Goal: Information Seeking & Learning: Learn about a topic

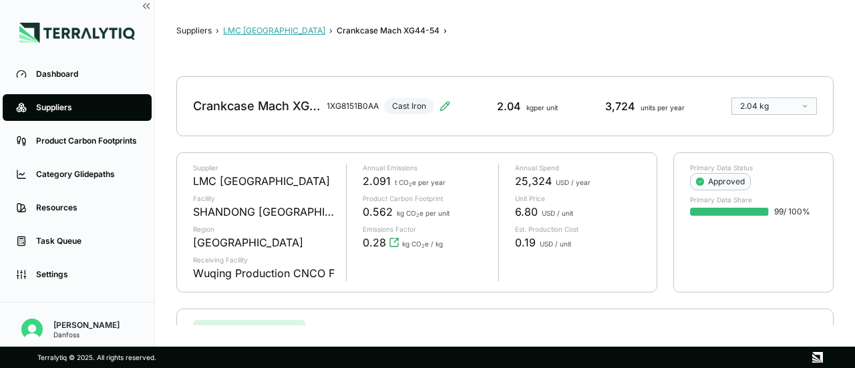
click at [252, 29] on button "LMC [GEOGRAPHIC_DATA]" at bounding box center [274, 30] width 102 height 11
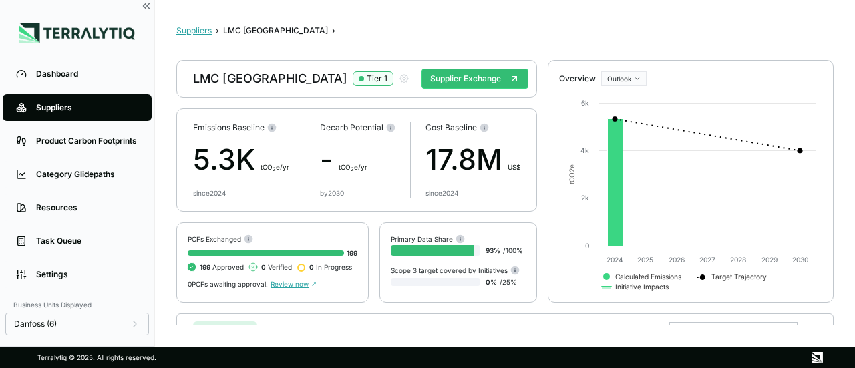
click at [199, 32] on button "Suppliers" at bounding box center [193, 30] width 35 height 11
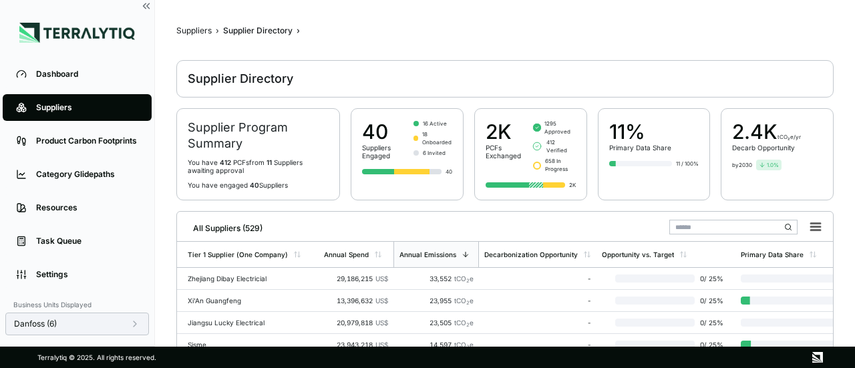
click at [138, 325] on icon at bounding box center [135, 323] width 11 height 11
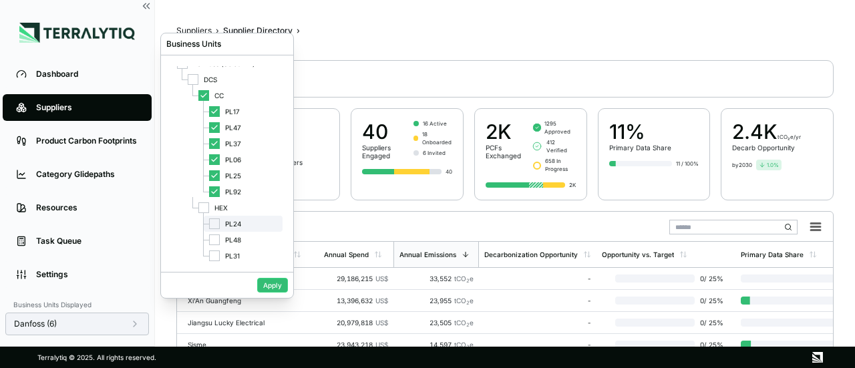
scroll to position [13, 0]
click at [216, 220] on div at bounding box center [214, 221] width 11 height 11
click at [216, 241] on div at bounding box center [214, 237] width 11 height 11
click at [213, 252] on div at bounding box center [214, 253] width 11 height 11
click at [264, 286] on button "Apply" at bounding box center [272, 285] width 31 height 15
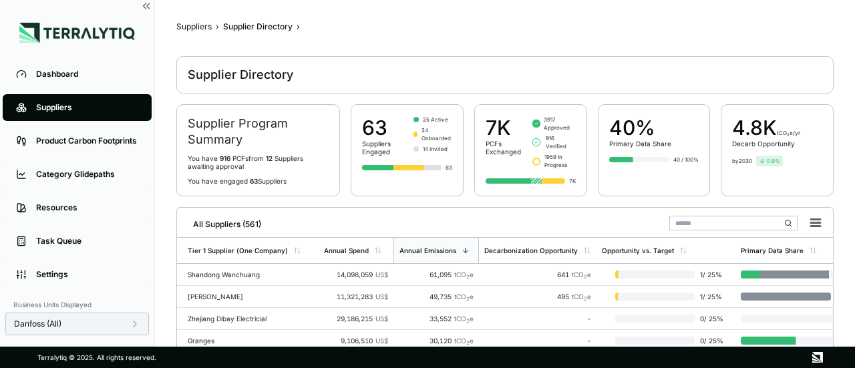
scroll to position [0, 0]
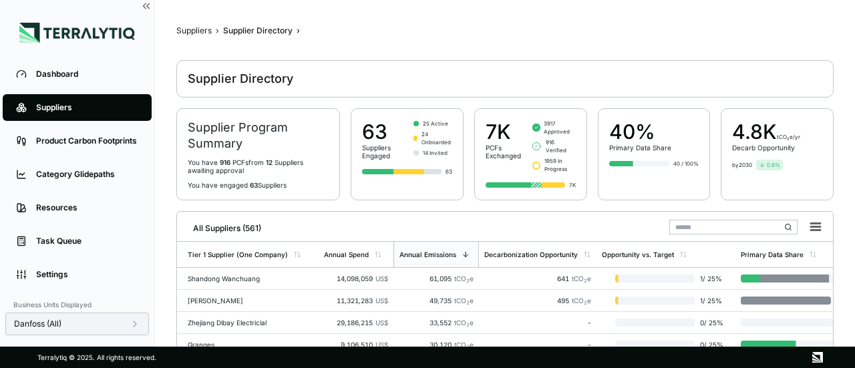
click at [215, 133] on h2 "Supplier Program Summary" at bounding box center [258, 136] width 141 height 32
click at [792, 165] on div "by 2030 0.9 %" at bounding box center [777, 165] width 90 height 11
click at [688, 174] on div "40% Primary Data Share 40 / 100%" at bounding box center [654, 154] width 113 height 92
click at [528, 181] on div "7K" at bounding box center [530, 185] width 90 height 8
click at [372, 180] on div "63 Suppliers Engaged 25 Active 24 Onboarded 14 Invited 63" at bounding box center [407, 154] width 113 height 92
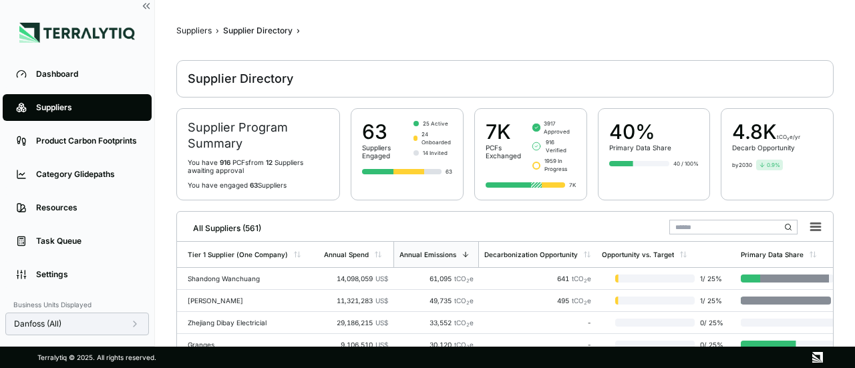
click at [250, 181] on span "63" at bounding box center [254, 185] width 8 height 8
click at [264, 181] on p "You have engaged 63 Suppliers" at bounding box center [258, 185] width 141 height 8
click at [378, 169] on div at bounding box center [377, 171] width 31 height 5
click at [396, 147] on div "Suppliers Engaged" at bounding box center [385, 152] width 46 height 16
click at [28, 142] on span at bounding box center [21, 141] width 16 height 23
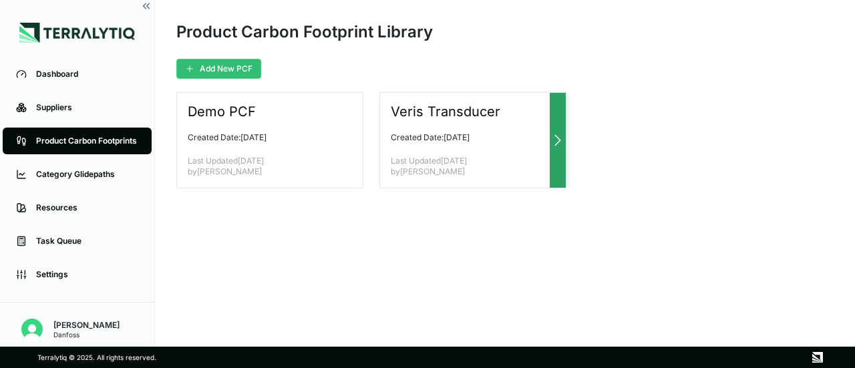
click at [526, 165] on p "Last Updated March 4, 2025 by Will Glazener" at bounding box center [468, 166] width 154 height 21
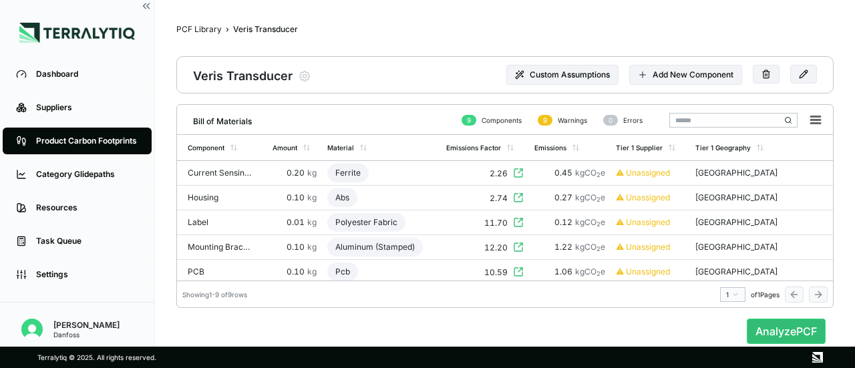
click at [124, 147] on link "Product Carbon Footprints" at bounding box center [77, 141] width 149 height 27
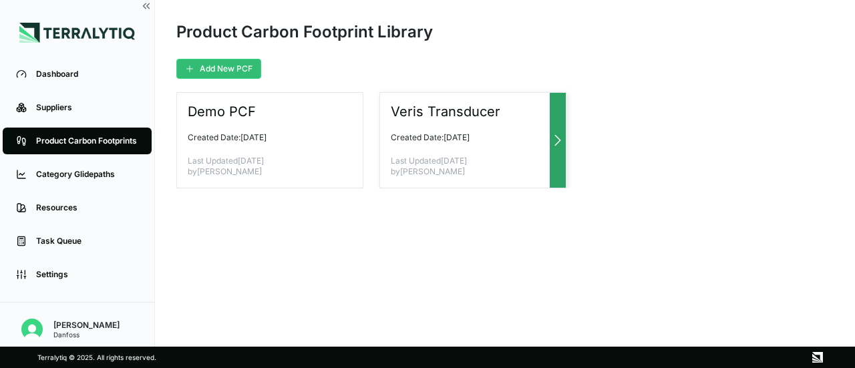
click at [523, 120] on div "Veris Transducer Created Date: March 4, 2025 Last Updated March 4, 2025 by Will…" at bounding box center [472, 140] width 187 height 96
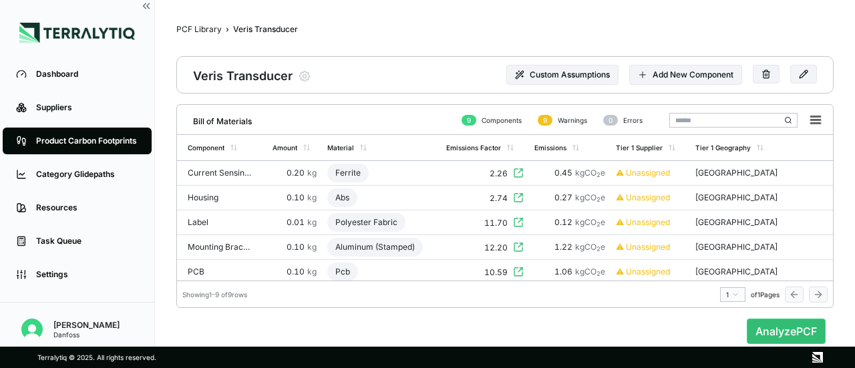
click at [92, 137] on div "Product Carbon Footprints" at bounding box center [87, 141] width 102 height 11
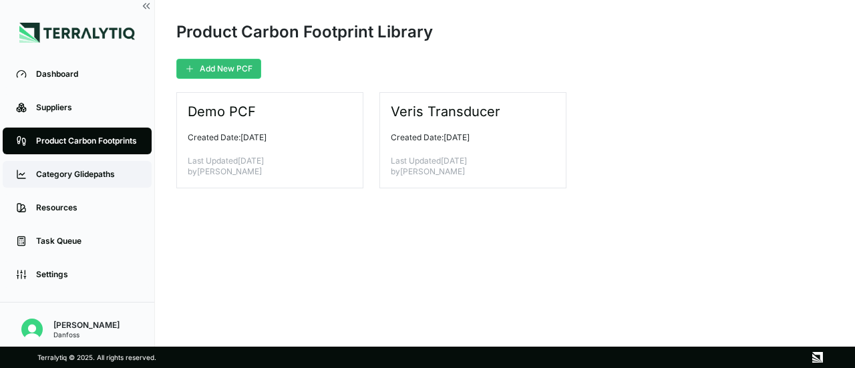
click at [67, 176] on div "Category Glidepaths" at bounding box center [87, 174] width 102 height 11
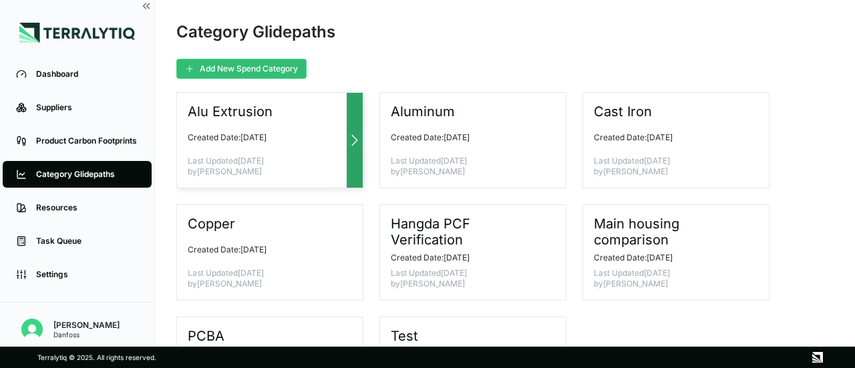
click at [306, 130] on div "Alu Extrusion Created Date: May 8, 2025 Last Updated May 8, 2025 by Nitin Shetty" at bounding box center [269, 140] width 187 height 96
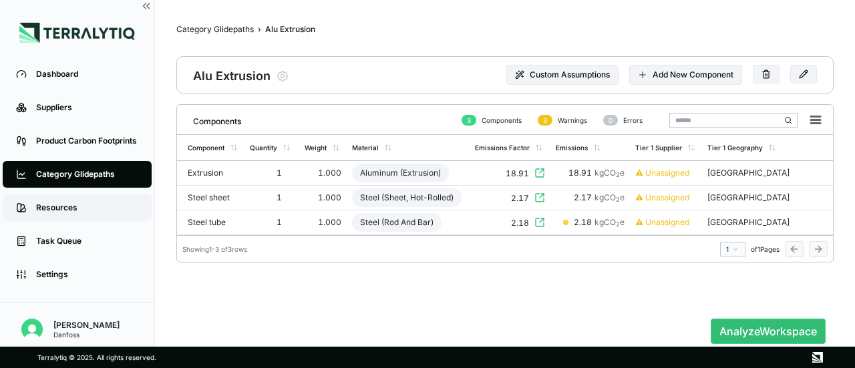
click at [67, 211] on div "Resources" at bounding box center [87, 207] width 102 height 11
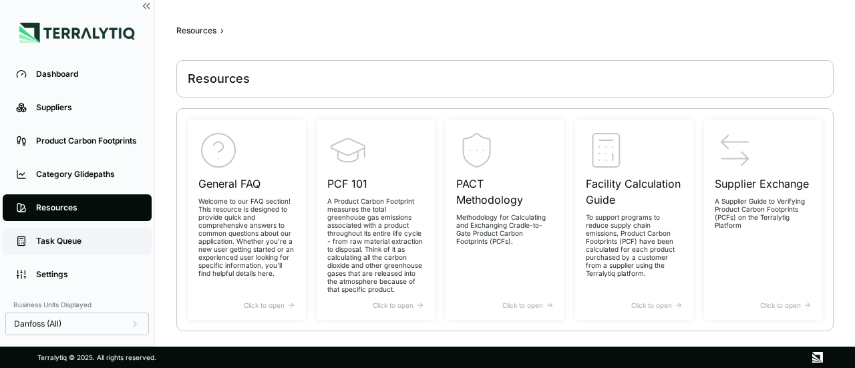
click at [61, 239] on div "Task Queue" at bounding box center [87, 241] width 102 height 11
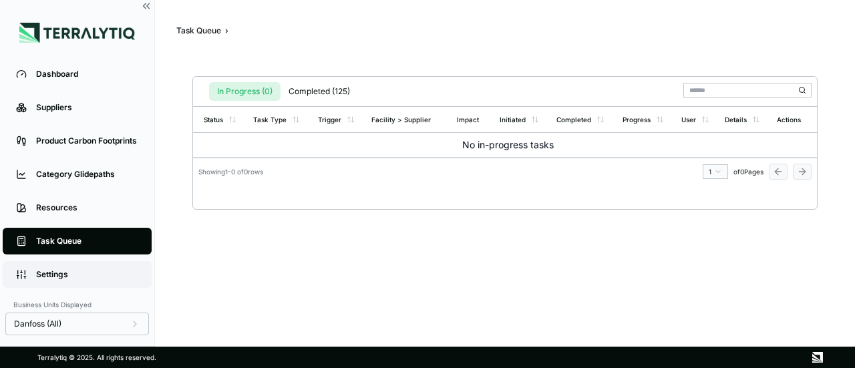
click at [65, 278] on div "Settings" at bounding box center [87, 274] width 102 height 11
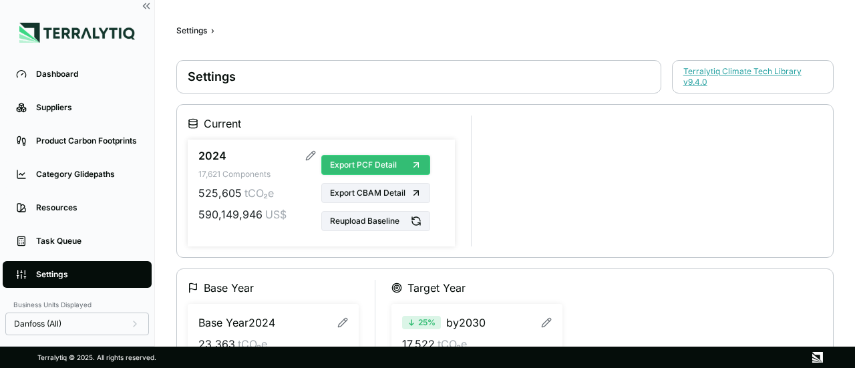
click at [375, 164] on span "Export PCF Detail" at bounding box center [363, 165] width 67 height 11
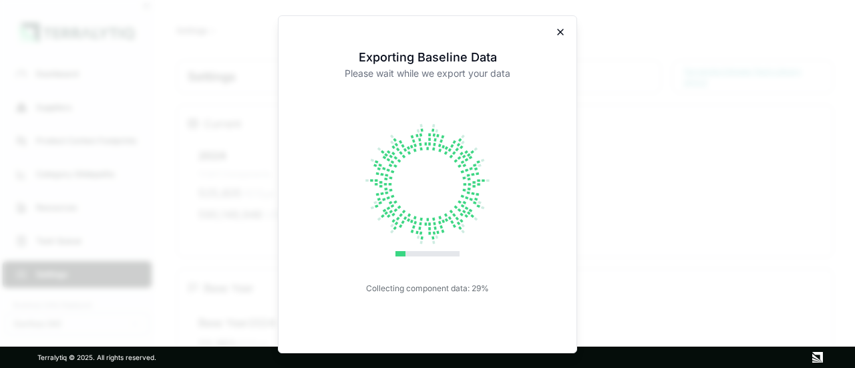
click at [562, 33] on icon "button" at bounding box center [560, 31] width 5 height 5
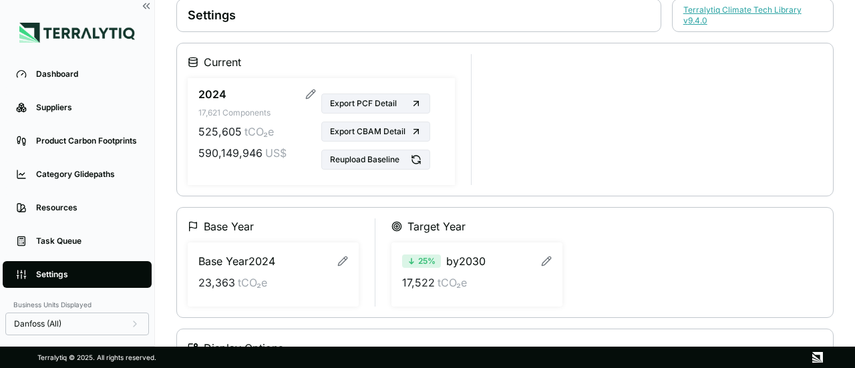
scroll to position [123, 0]
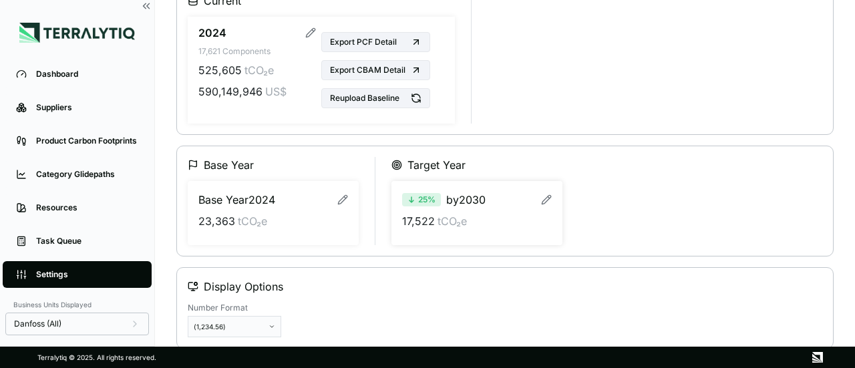
click at [479, 232] on form "25 % by 2030 17,522 tCO₂e" at bounding box center [476, 213] width 171 height 64
click at [454, 293] on div "Display Options Number Format (1,234.56)" at bounding box center [504, 307] width 657 height 81
click at [266, 324] on html "Dashboard Suppliers Product Carbon Footprints Category Glidepaths Resources Tas…" at bounding box center [427, 184] width 855 height 368
click at [267, 324] on html "Dashboard Suppliers Product Carbon Footprints Category Glidepaths Resources Tas…" at bounding box center [427, 184] width 855 height 368
click at [57, 75] on div "Dashboard" at bounding box center [87, 74] width 102 height 11
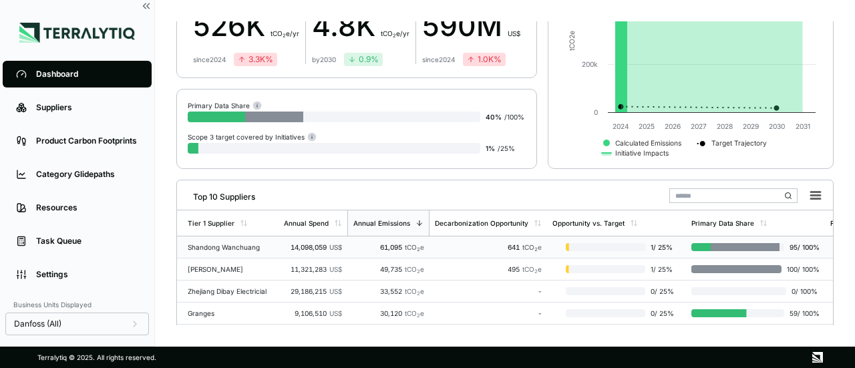
scroll to position [200, 0]
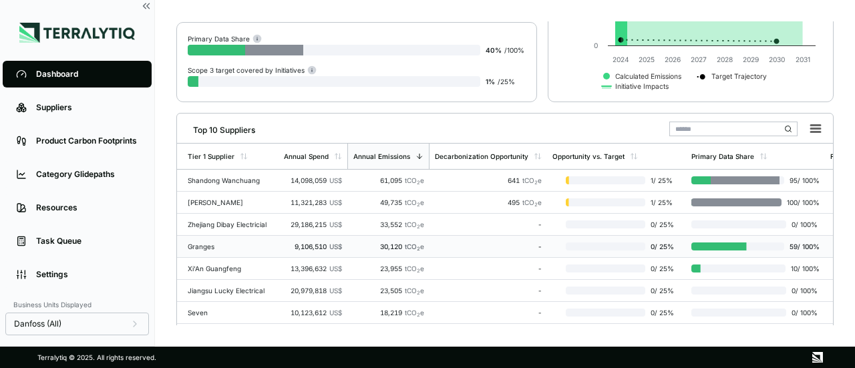
click at [467, 242] on div "-" at bounding box center [488, 246] width 107 height 8
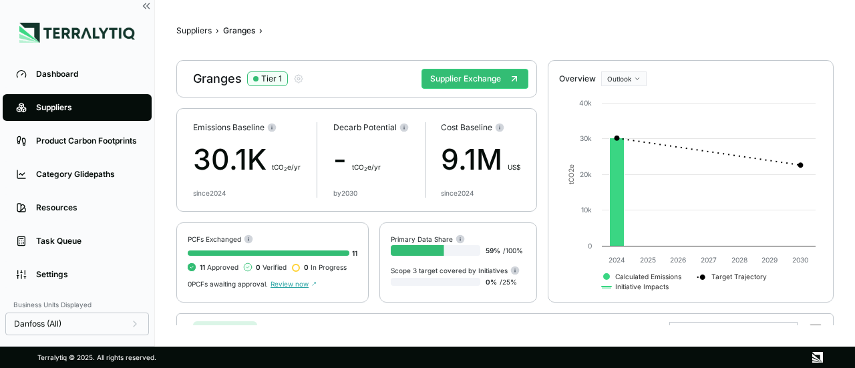
click at [500, 234] on div "Primary Data Share" at bounding box center [458, 239] width 135 height 10
click at [473, 83] on button "Supplier Exchange" at bounding box center [474, 79] width 107 height 20
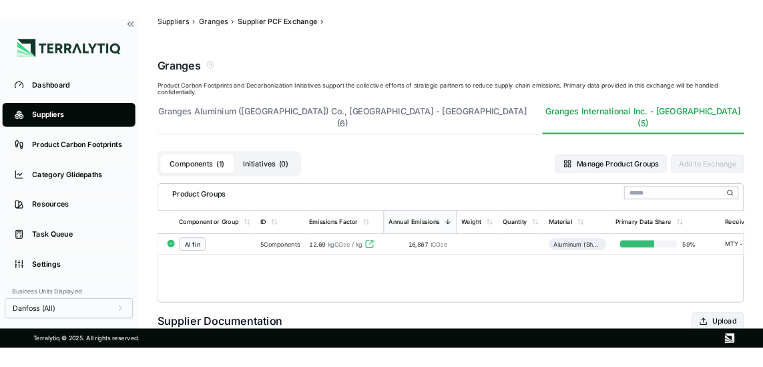
scroll to position [7, 0]
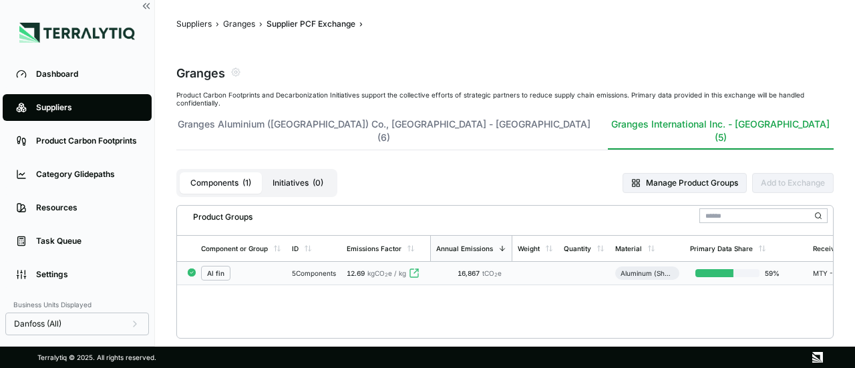
click at [537, 265] on td at bounding box center [535, 273] width 46 height 23
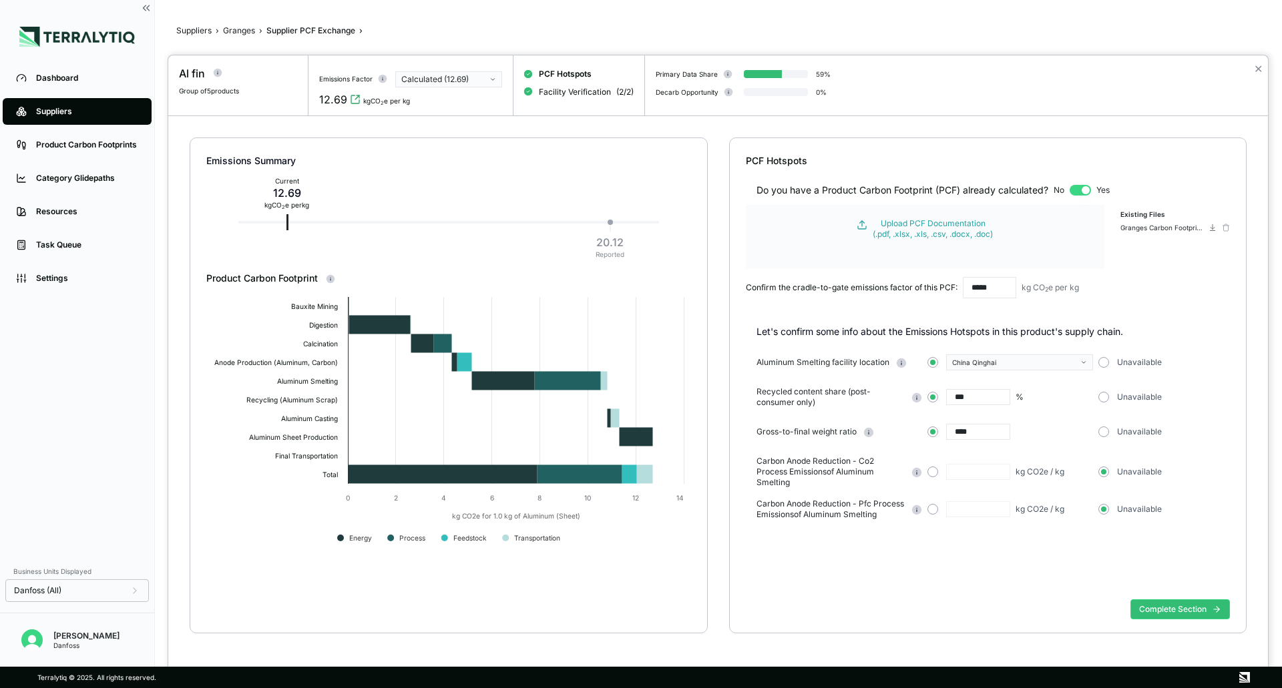
click at [234, 28] on div at bounding box center [641, 344] width 1282 height 688
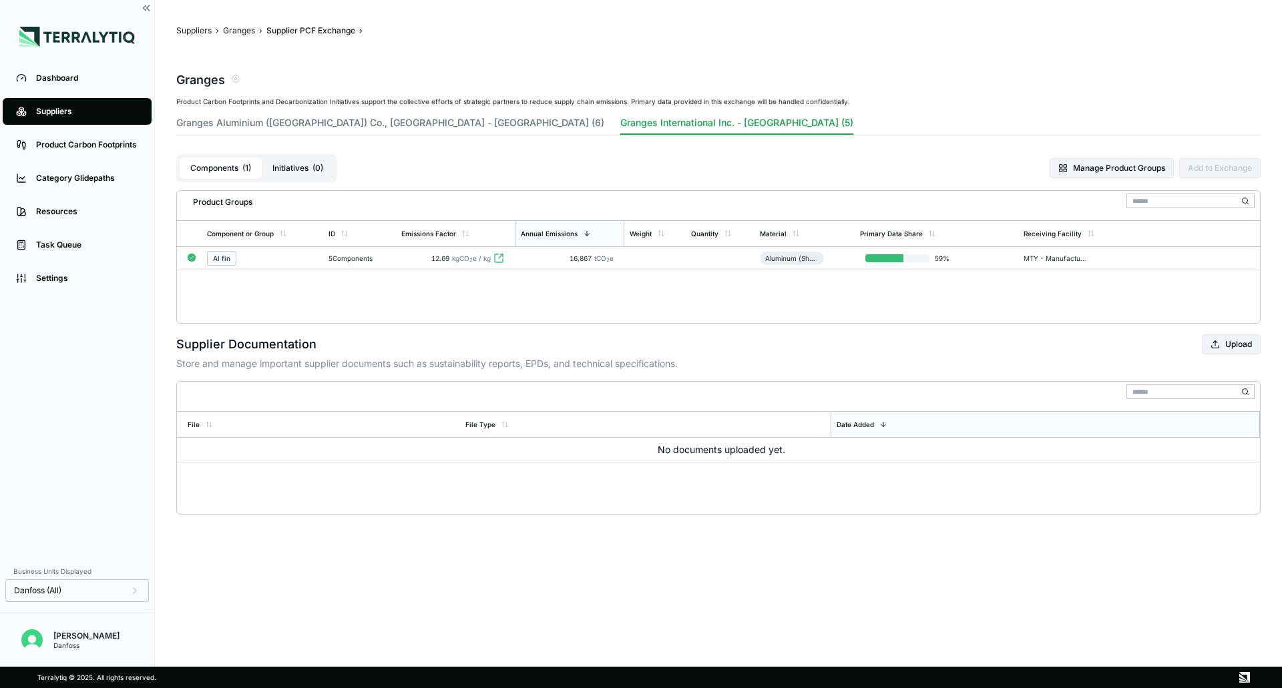
click at [286, 166] on button "Initiatives ( 0 )" at bounding box center [298, 168] width 72 height 21
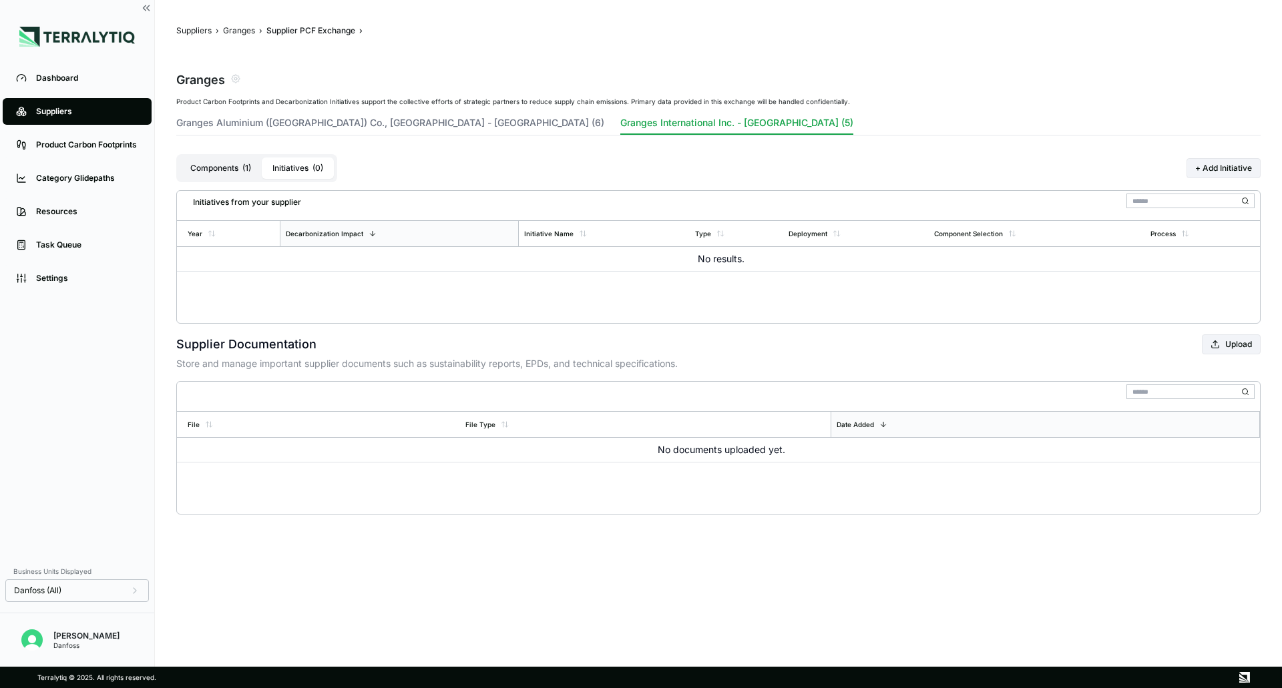
click at [230, 165] on button "Components ( 1 )" at bounding box center [221, 168] width 82 height 21
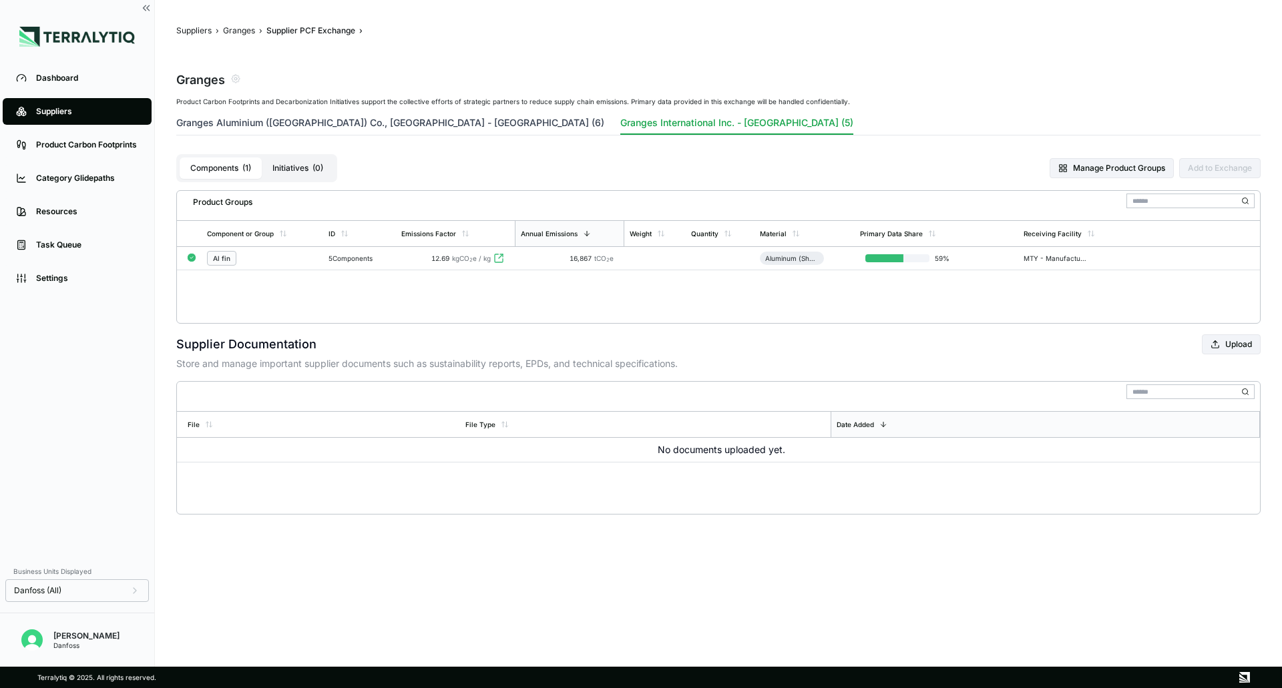
click at [335, 124] on button "Granges Aluminium (Shanghai) Co., L - China (6)" at bounding box center [390, 125] width 428 height 19
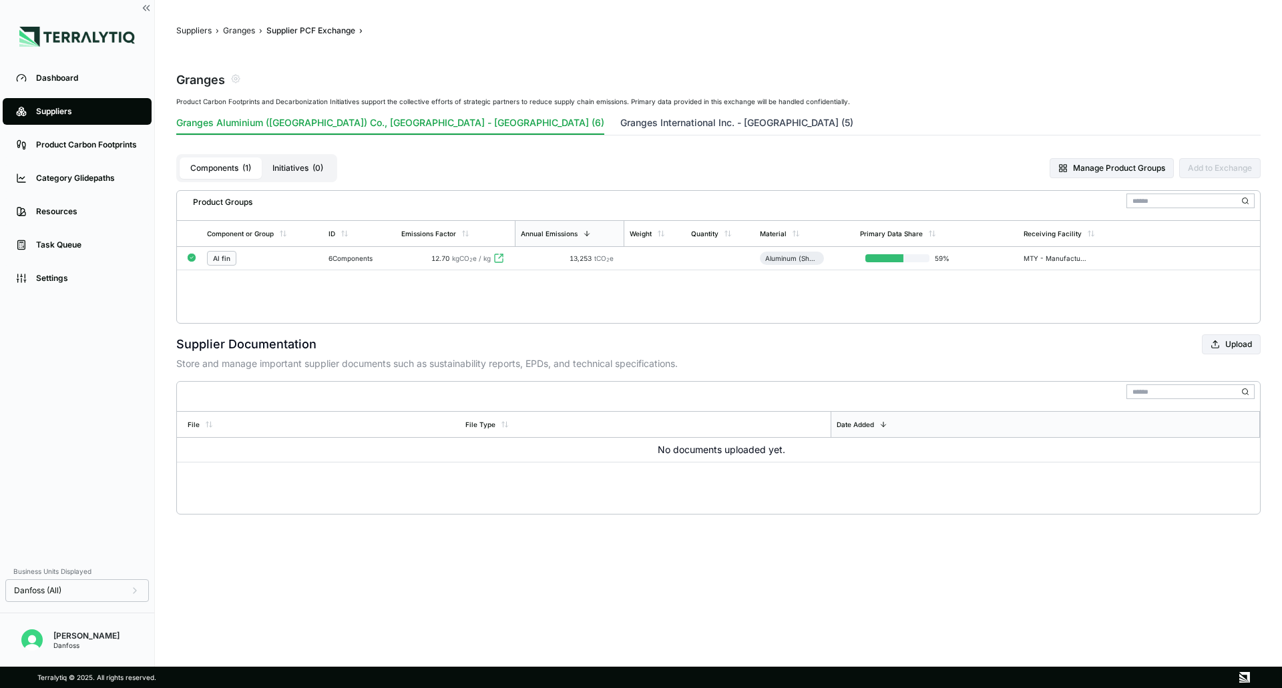
click at [620, 127] on button "Granges International Inc. - China (5)" at bounding box center [736, 125] width 233 height 19
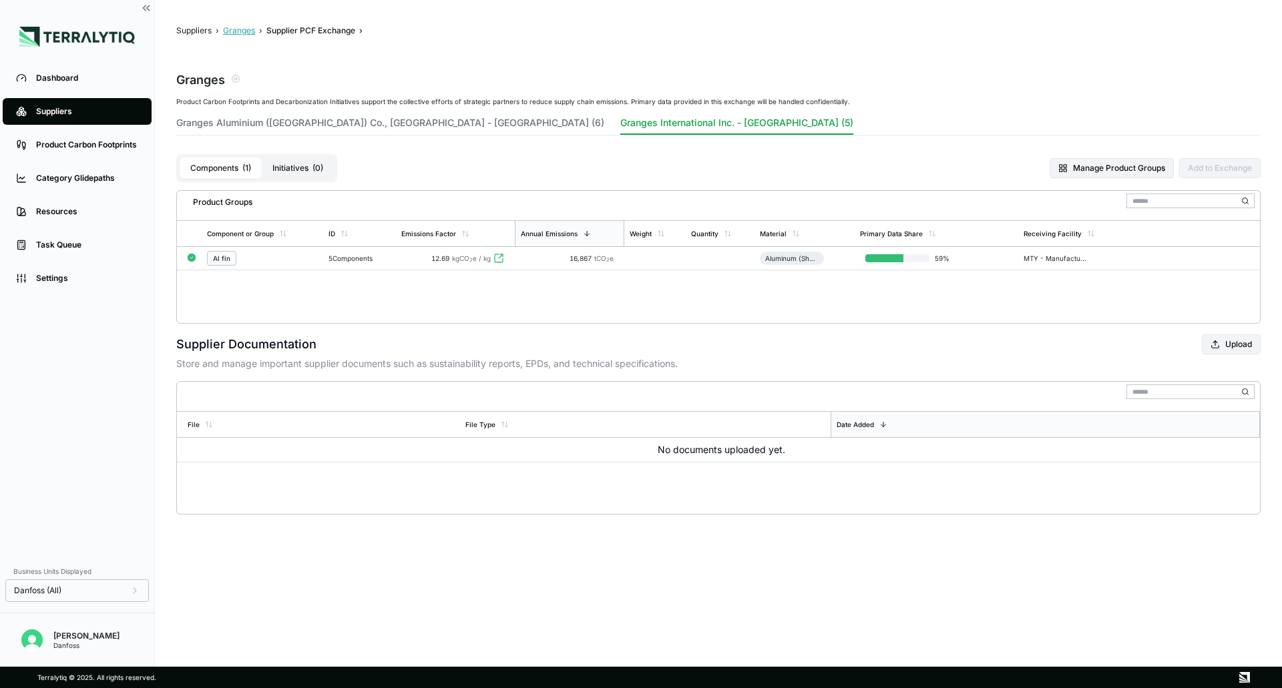
click at [252, 33] on button "Granges" at bounding box center [239, 30] width 32 height 11
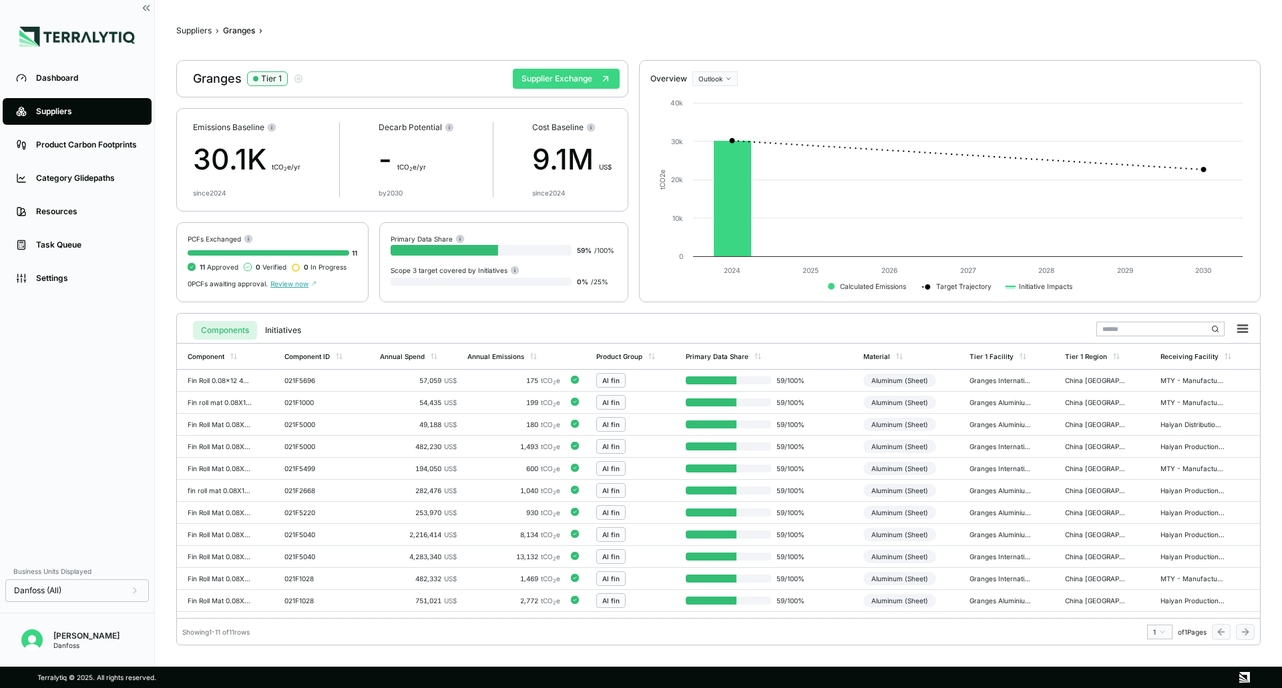
click at [552, 77] on button "Supplier Exchange" at bounding box center [566, 79] width 107 height 20
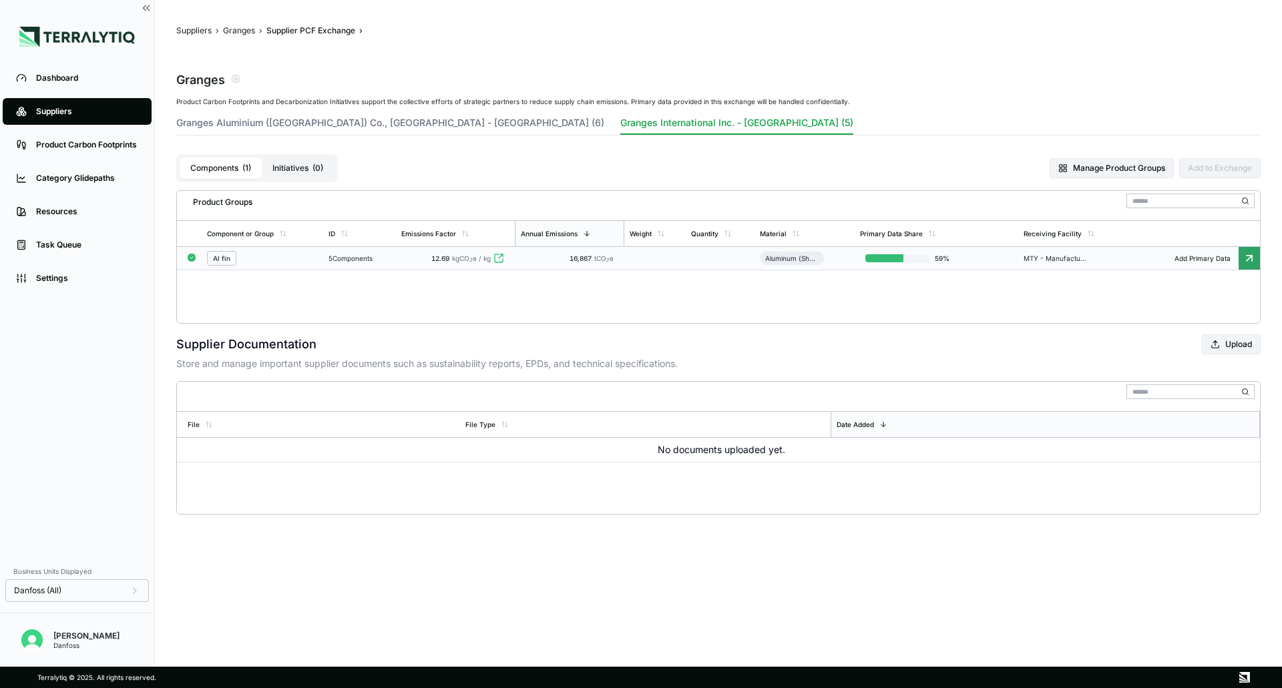
click at [686, 264] on td at bounding box center [654, 258] width 61 height 23
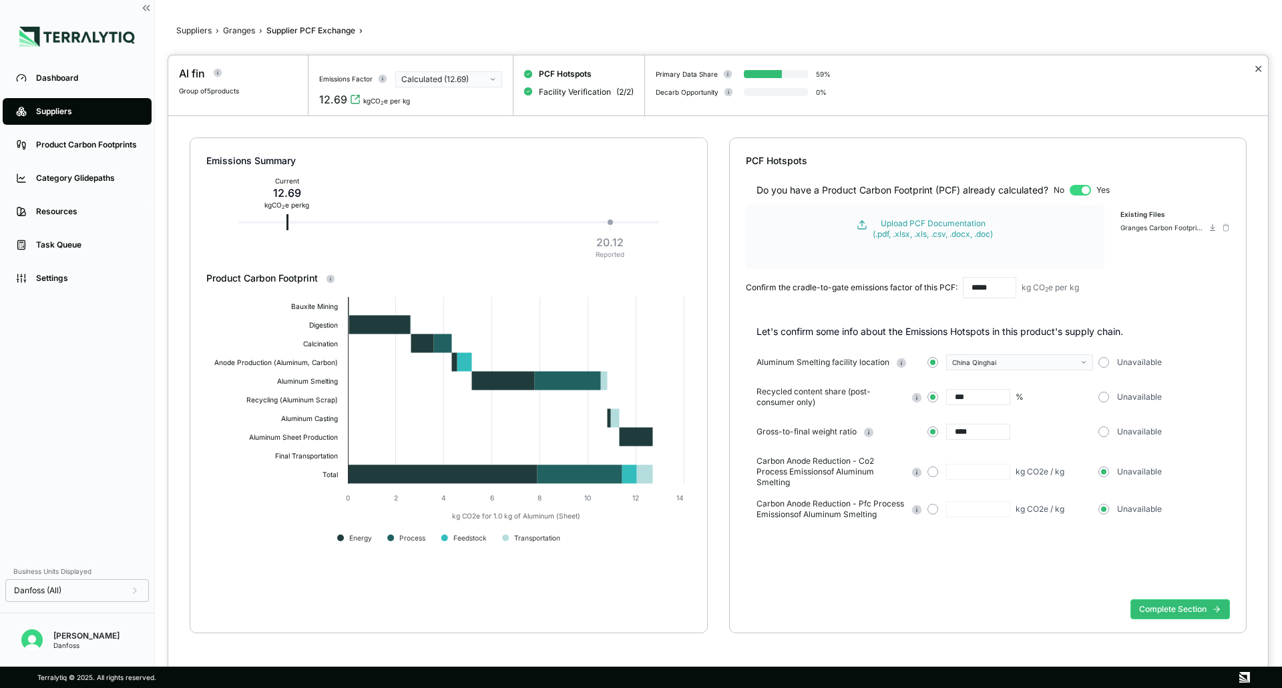
click at [854, 69] on button "✕" at bounding box center [1258, 69] width 9 height 16
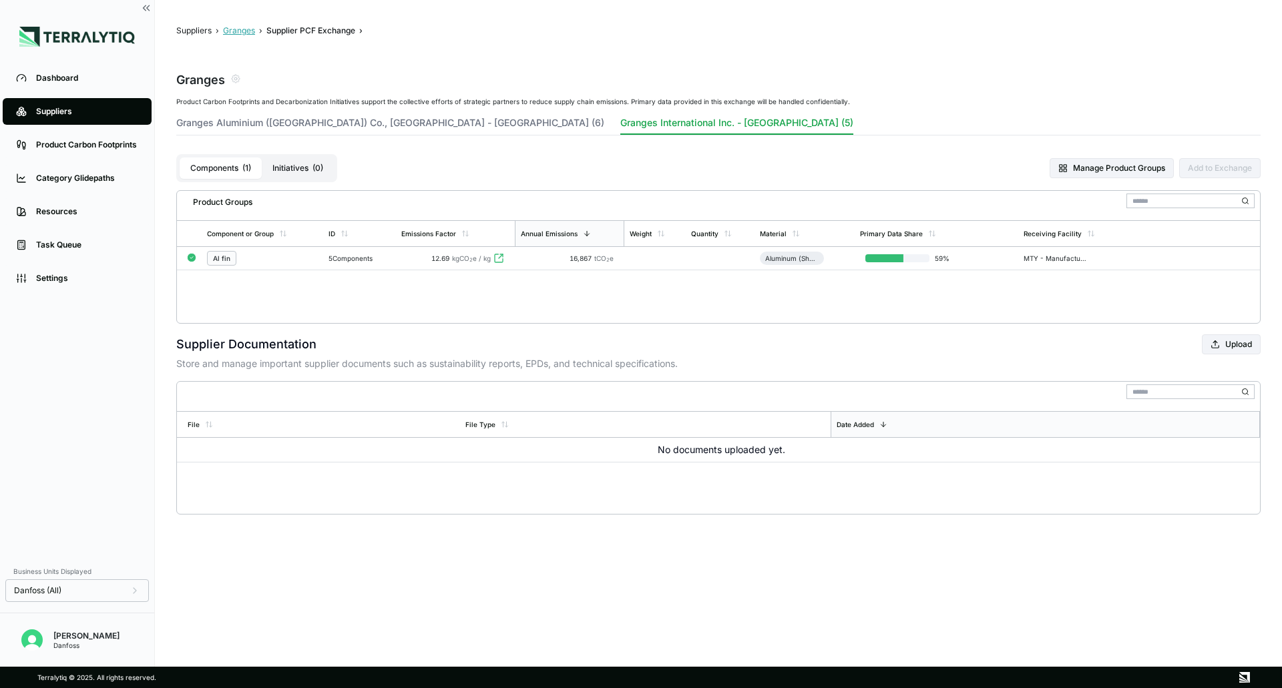
click at [238, 31] on button "Granges" at bounding box center [239, 30] width 32 height 11
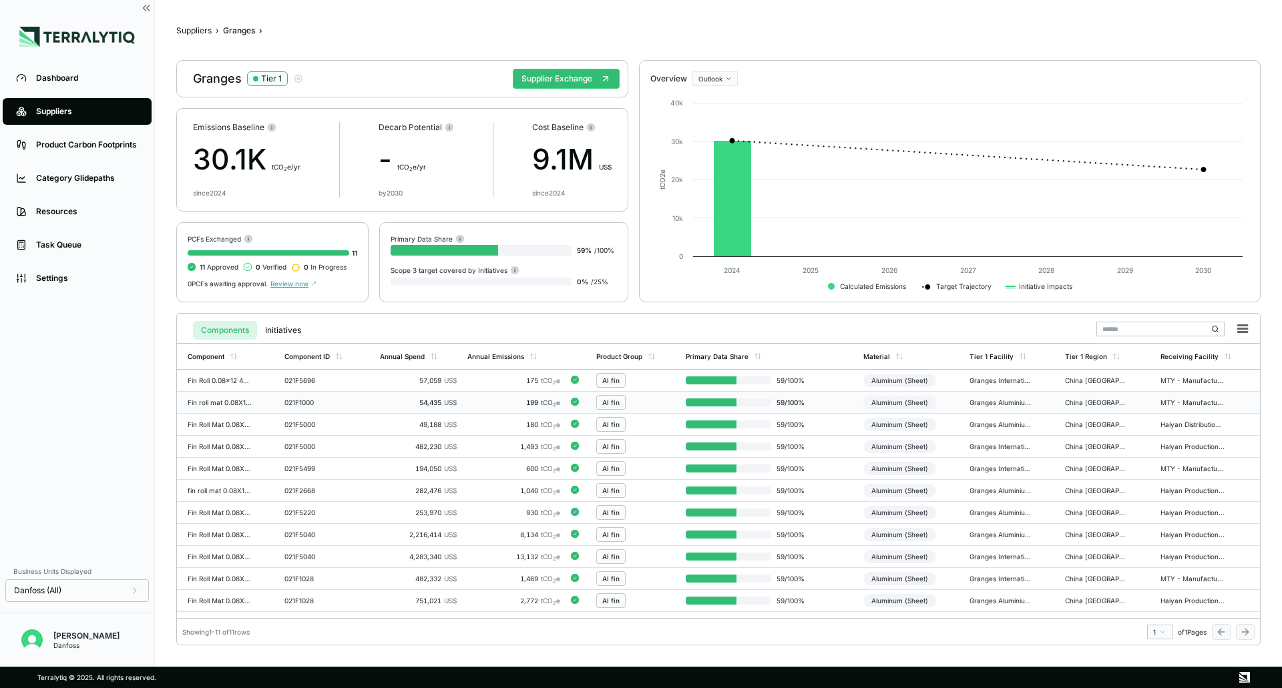
click at [650, 367] on div "Al fin" at bounding box center [635, 402] width 79 height 15
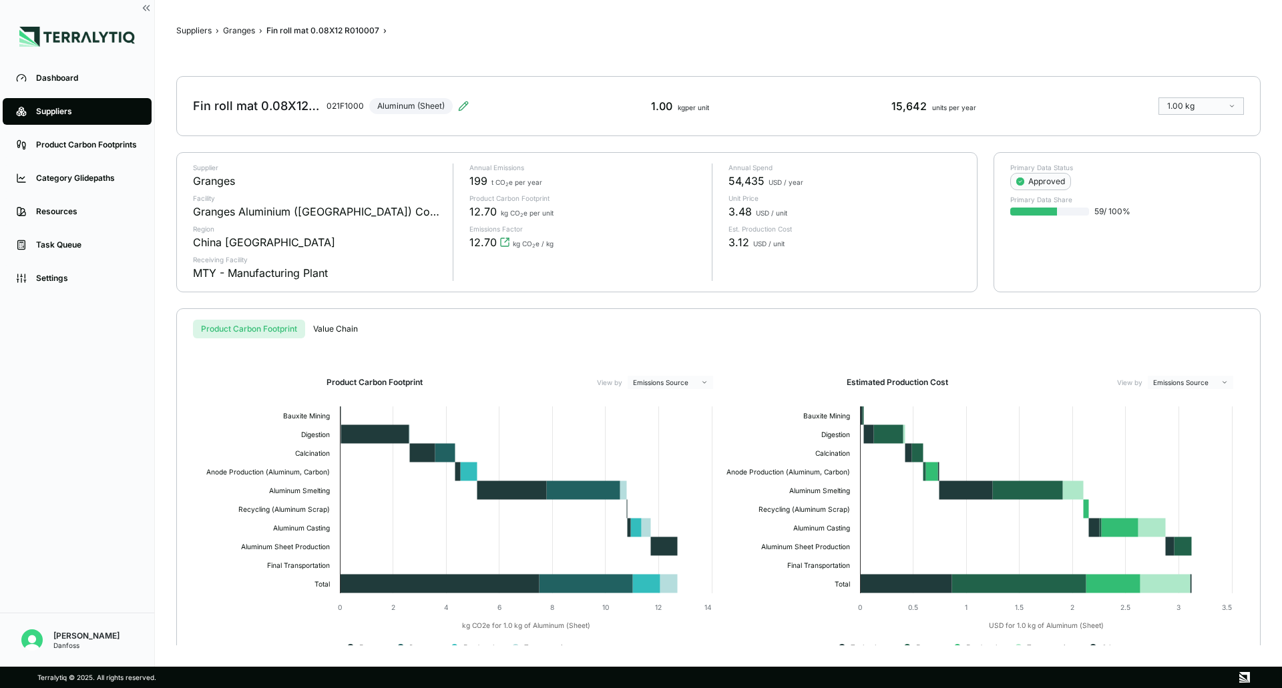
click at [328, 330] on button "Value Chain" at bounding box center [335, 329] width 61 height 19
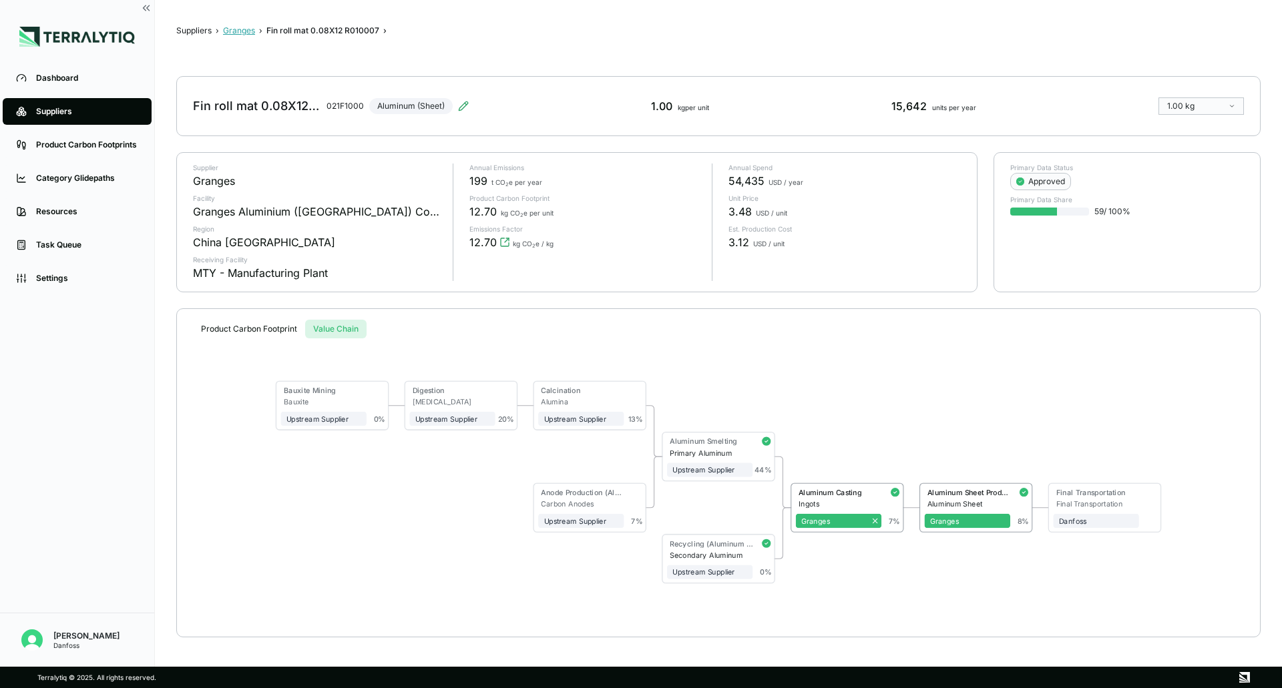
click at [239, 28] on button "Granges" at bounding box center [239, 30] width 32 height 11
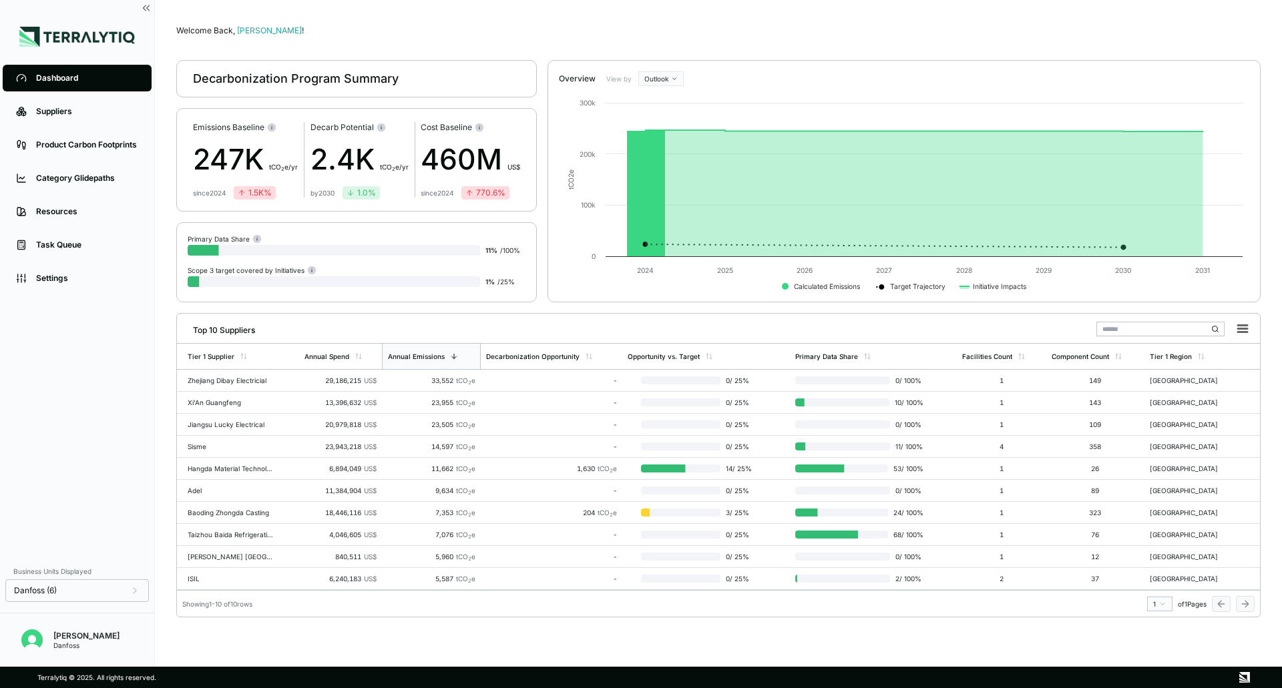
click at [854, 333] on input "text" at bounding box center [1160, 329] width 128 height 15
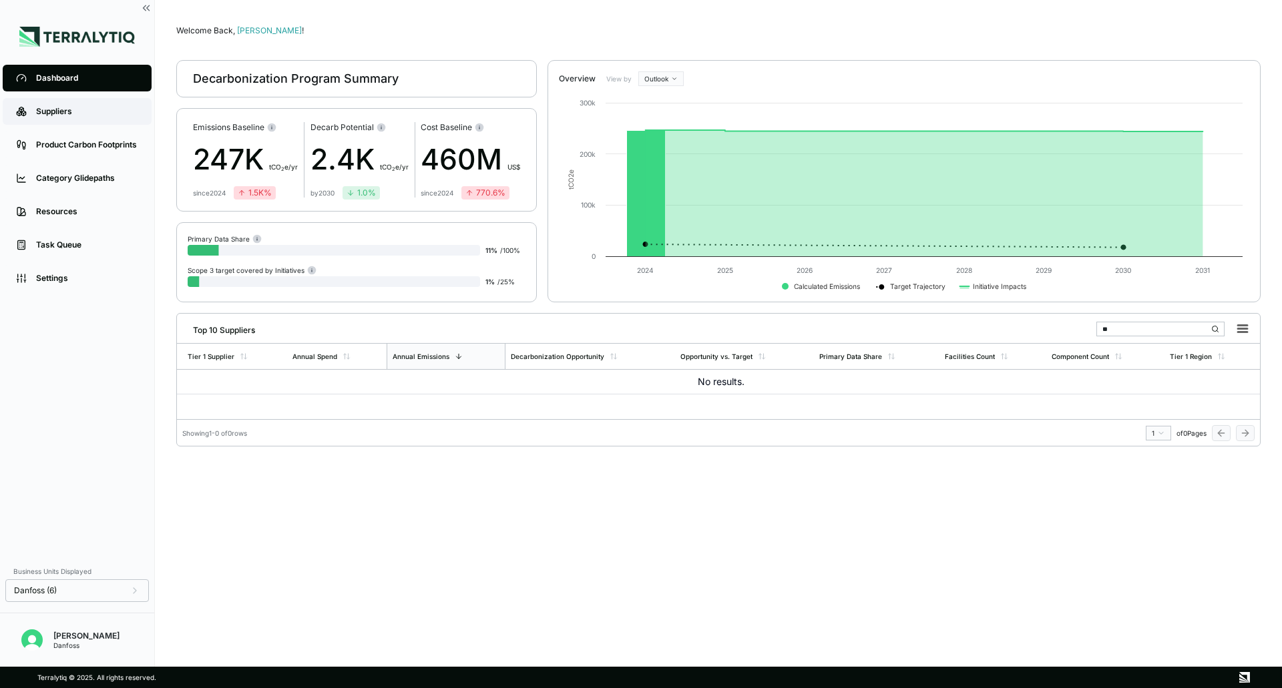
type input "**"
click at [47, 116] on div "Suppliers" at bounding box center [87, 111] width 102 height 11
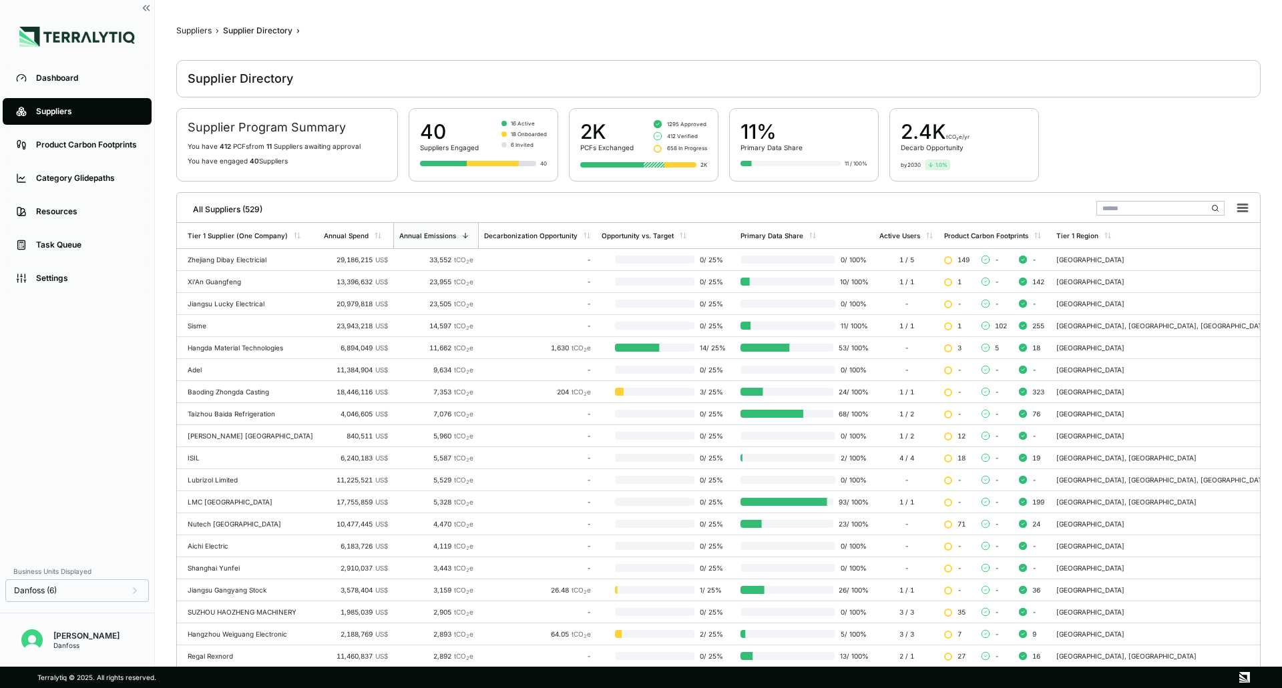
click at [854, 205] on input "text" at bounding box center [1160, 208] width 128 height 15
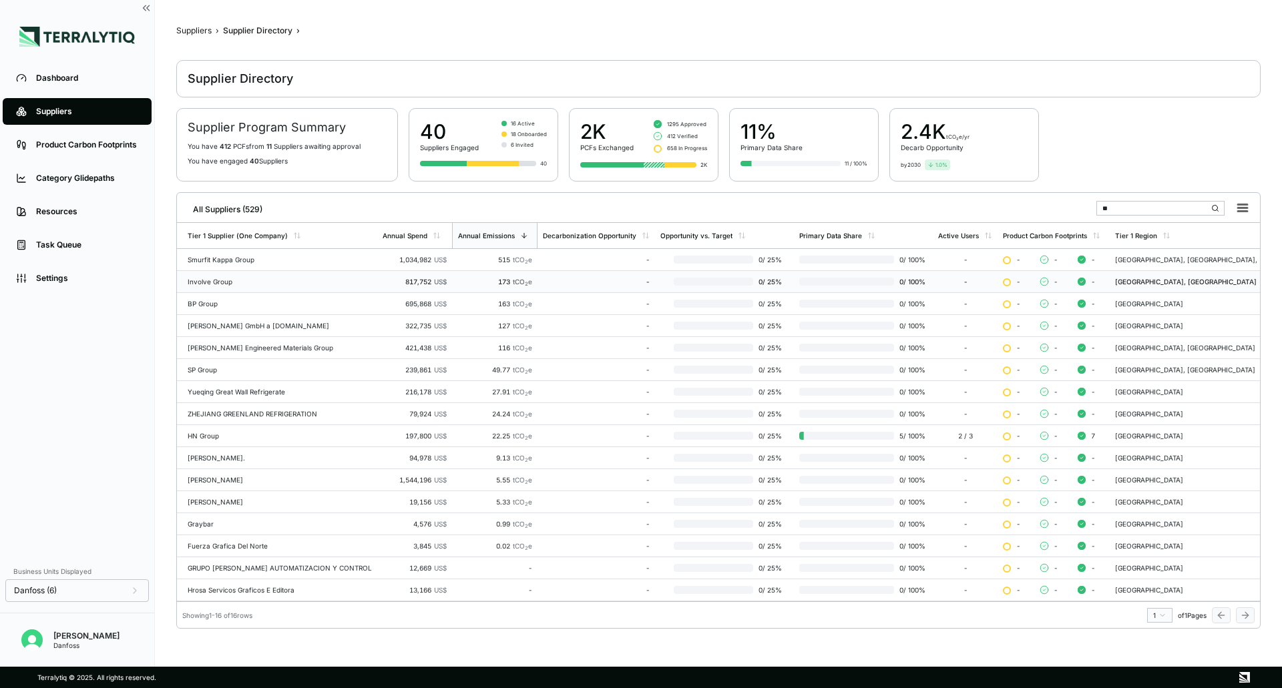
type input "*"
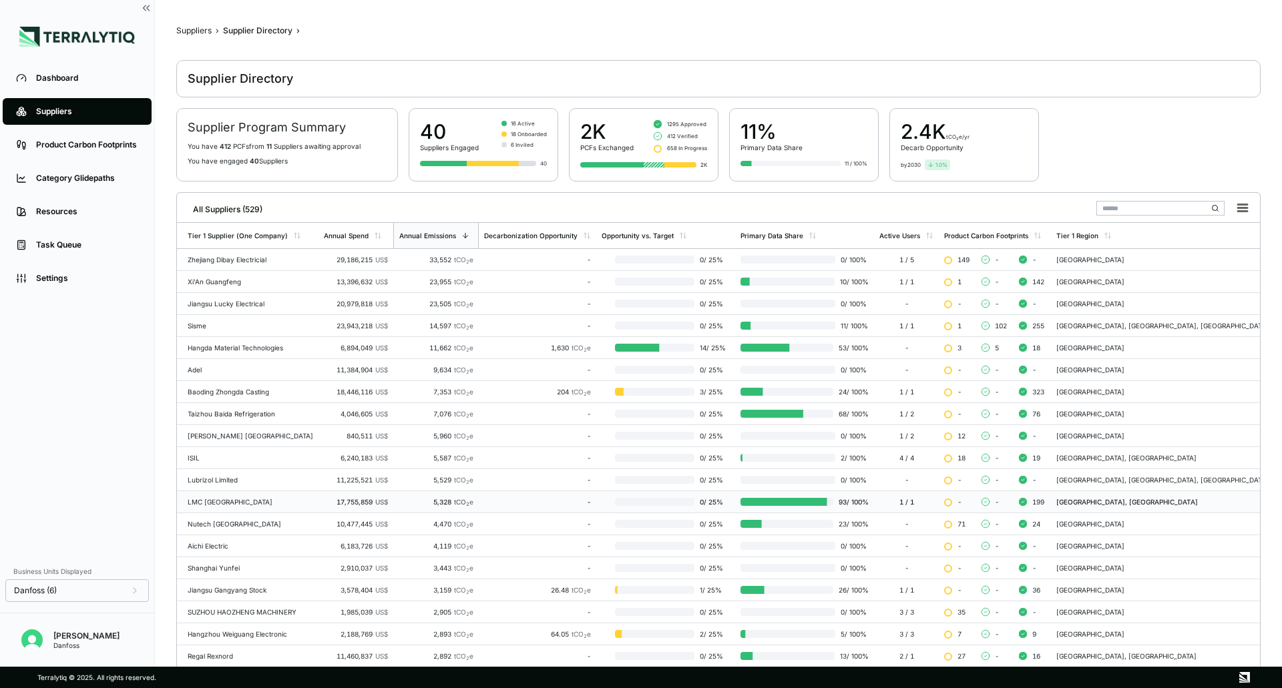
click at [551, 367] on div "-" at bounding box center [537, 502] width 107 height 8
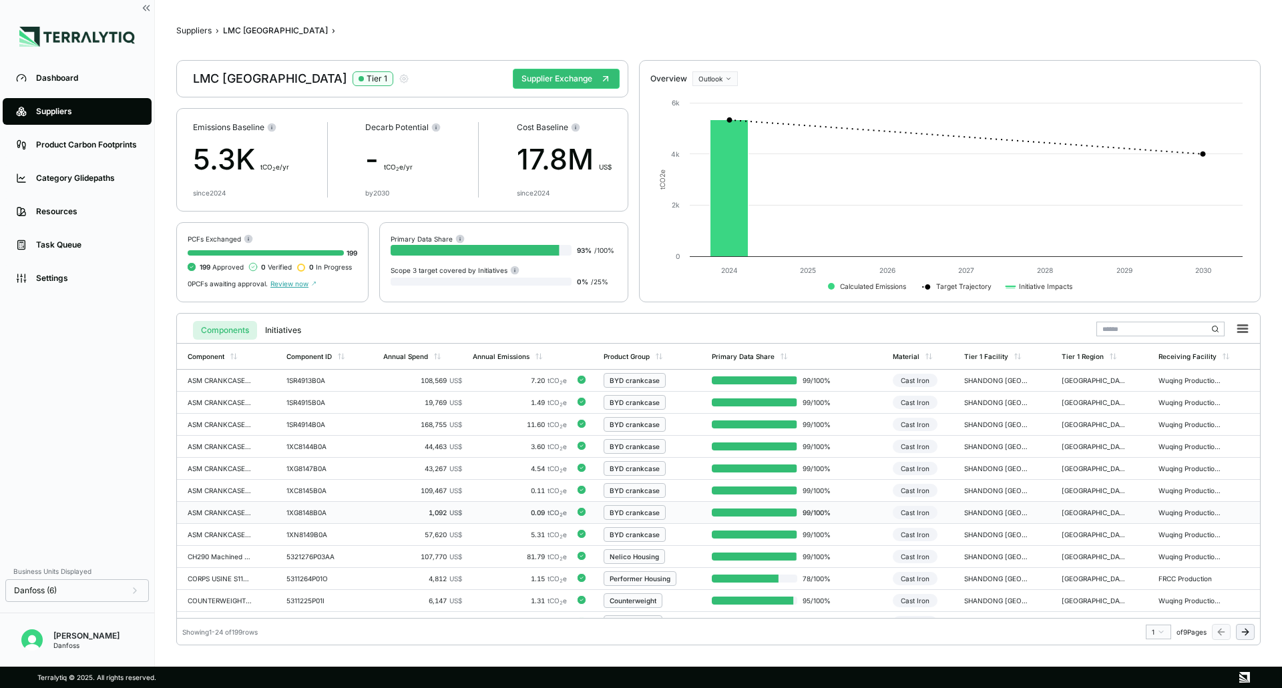
click at [854, 367] on td "99 / 100 %" at bounding box center [796, 513] width 180 height 22
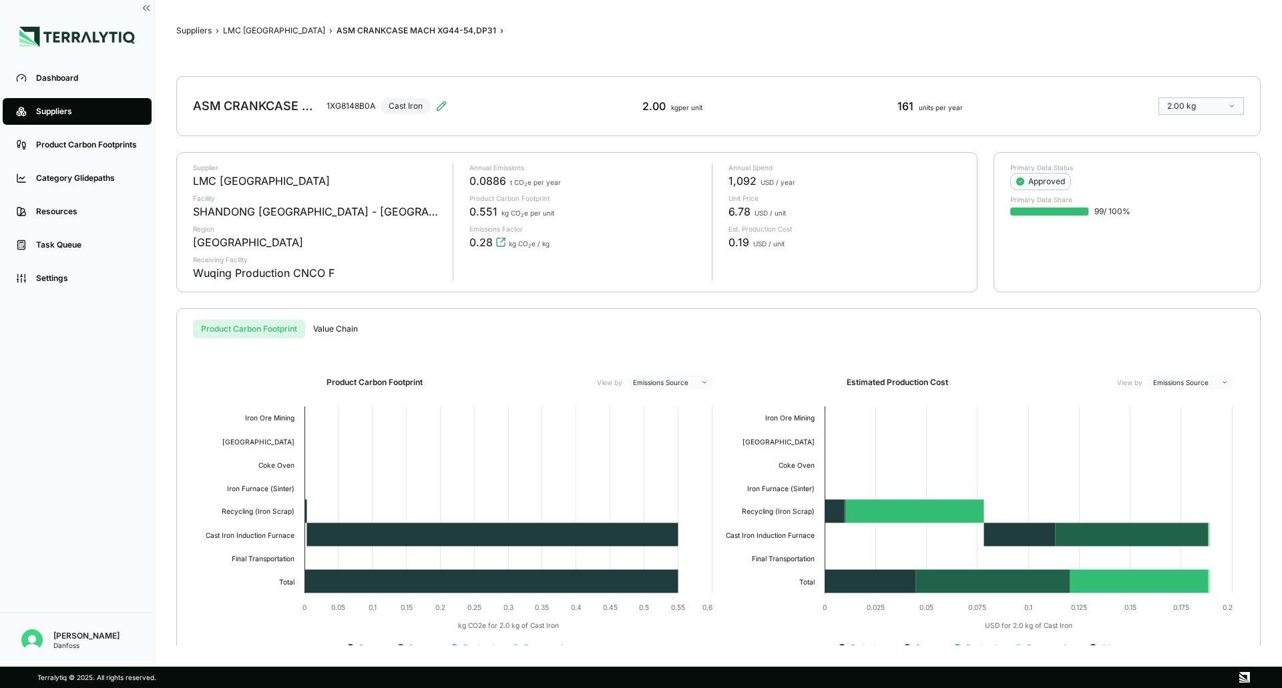
click at [354, 330] on button "Value Chain" at bounding box center [335, 329] width 61 height 19
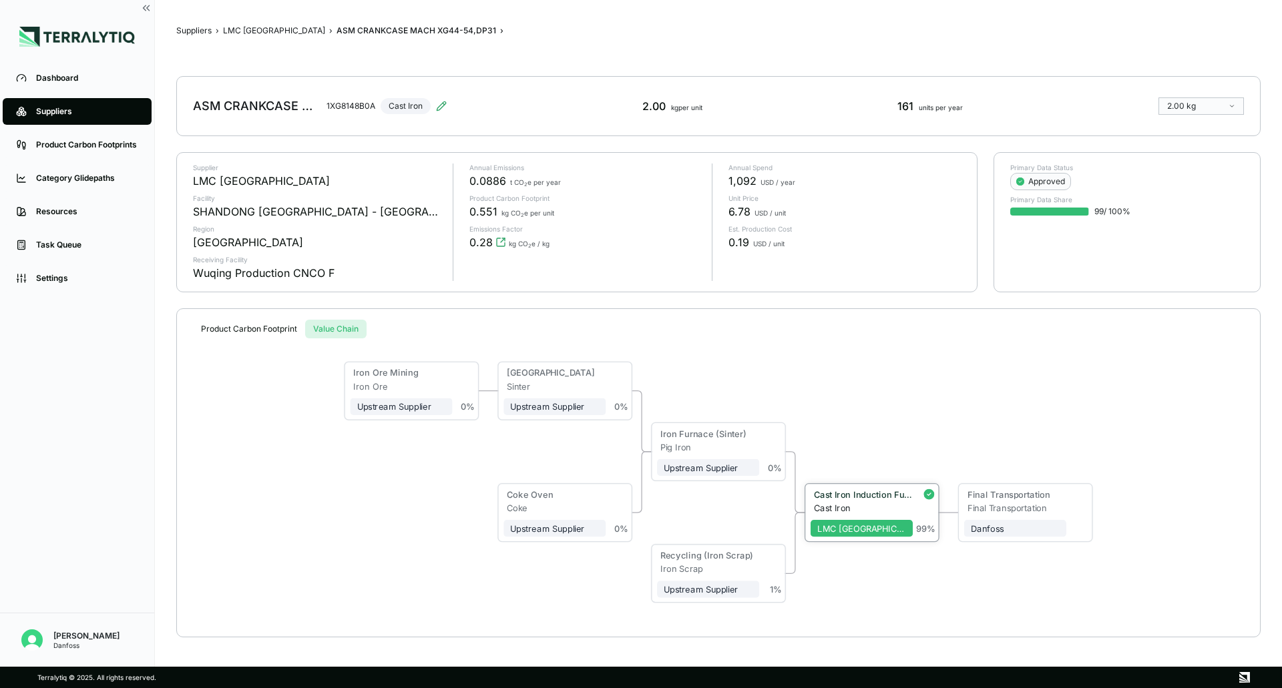
click at [854, 367] on div "Cast Iron" at bounding box center [863, 508] width 99 height 10
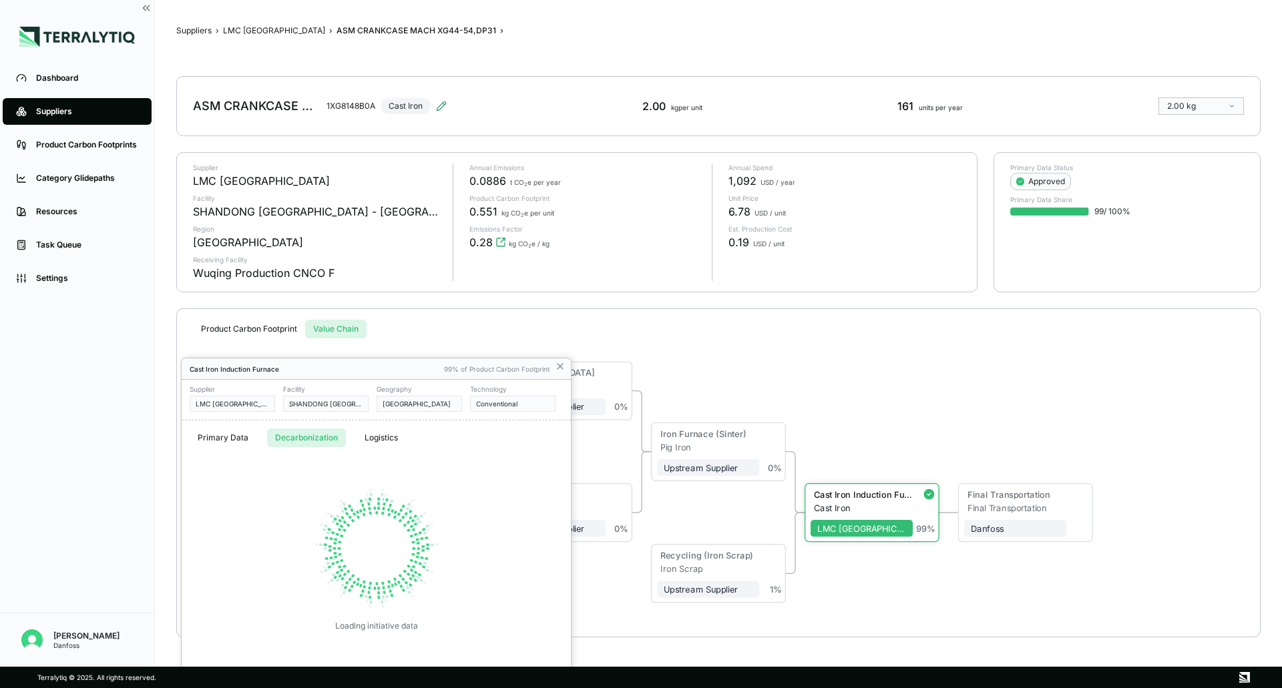
click at [323, 367] on button "Decarbonization" at bounding box center [306, 438] width 79 height 19
click at [560, 366] on icon at bounding box center [560, 366] width 5 height 5
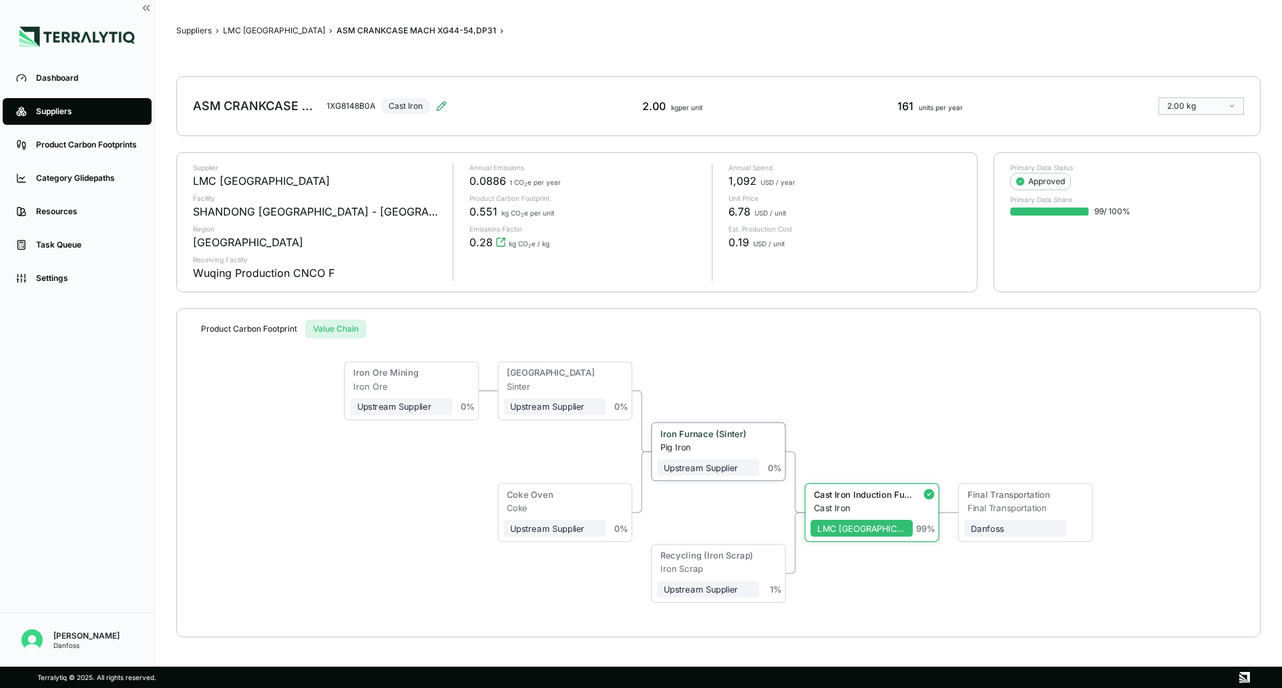
click at [739, 367] on div "Pig Iron" at bounding box center [709, 447] width 99 height 10
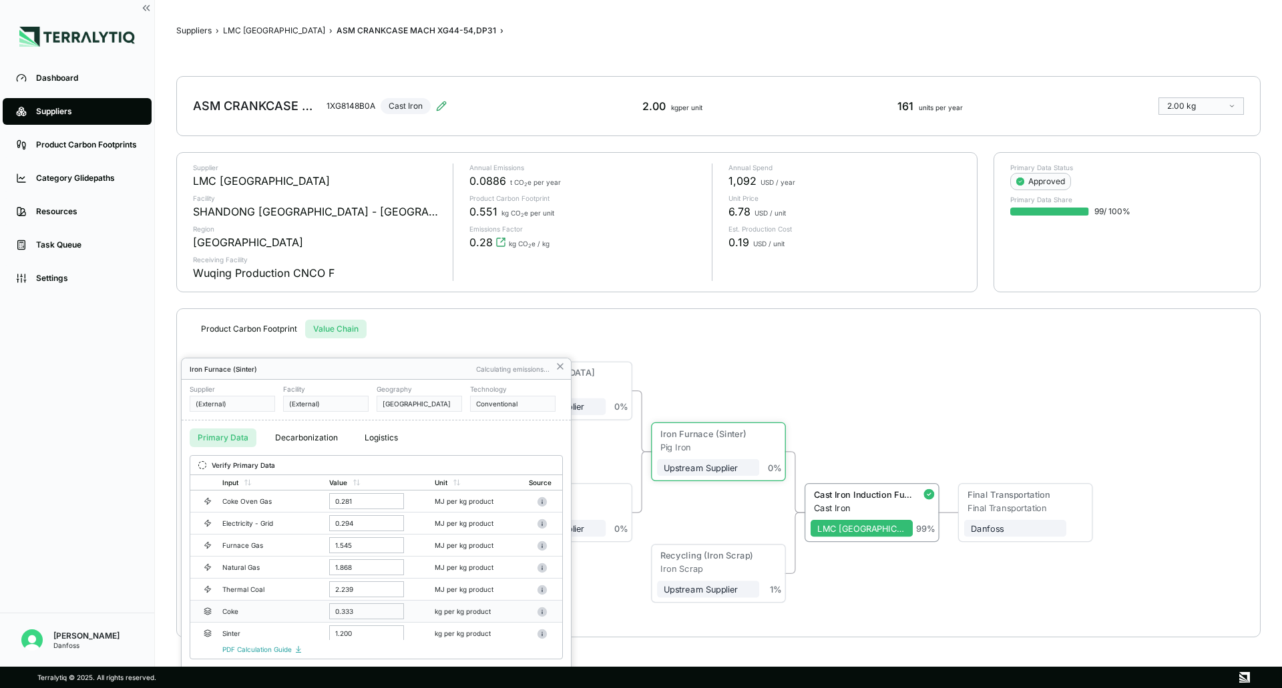
scroll to position [5, 0]
click at [557, 367] on icon at bounding box center [560, 366] width 11 height 11
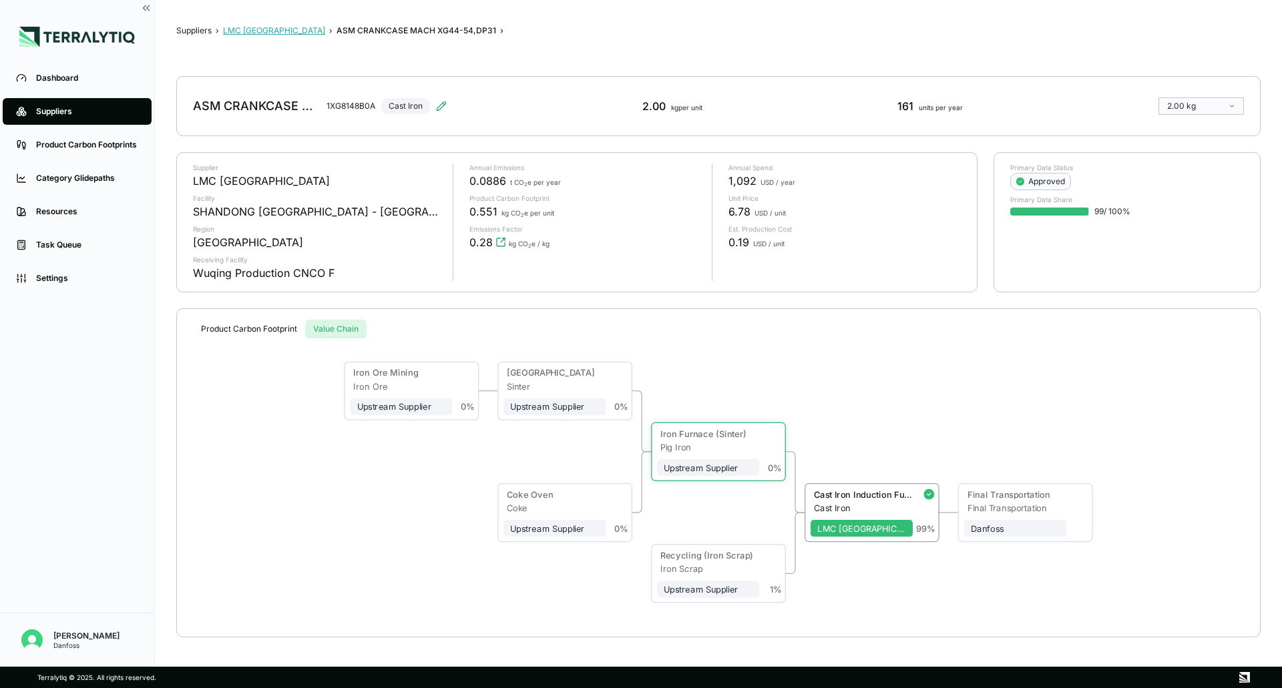
click at [253, 32] on button "LMC [GEOGRAPHIC_DATA]" at bounding box center [274, 30] width 102 height 11
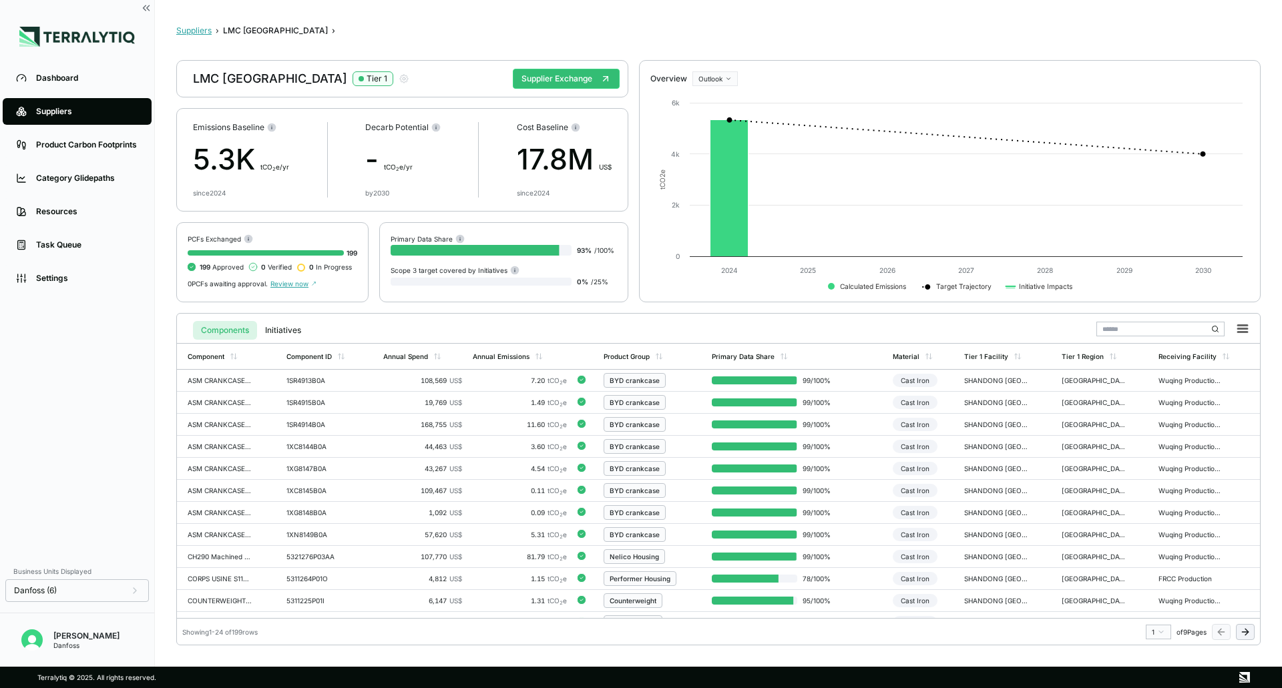
click at [201, 31] on button "Suppliers" at bounding box center [193, 30] width 35 height 11
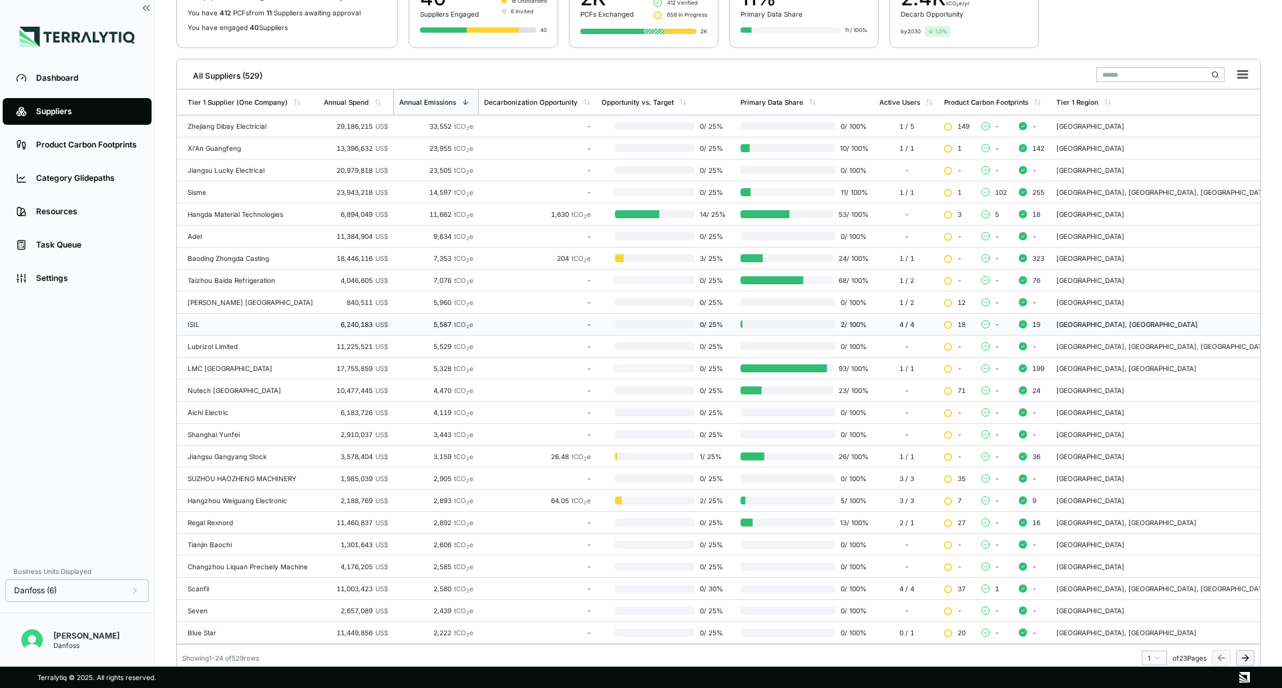
scroll to position [138, 0]
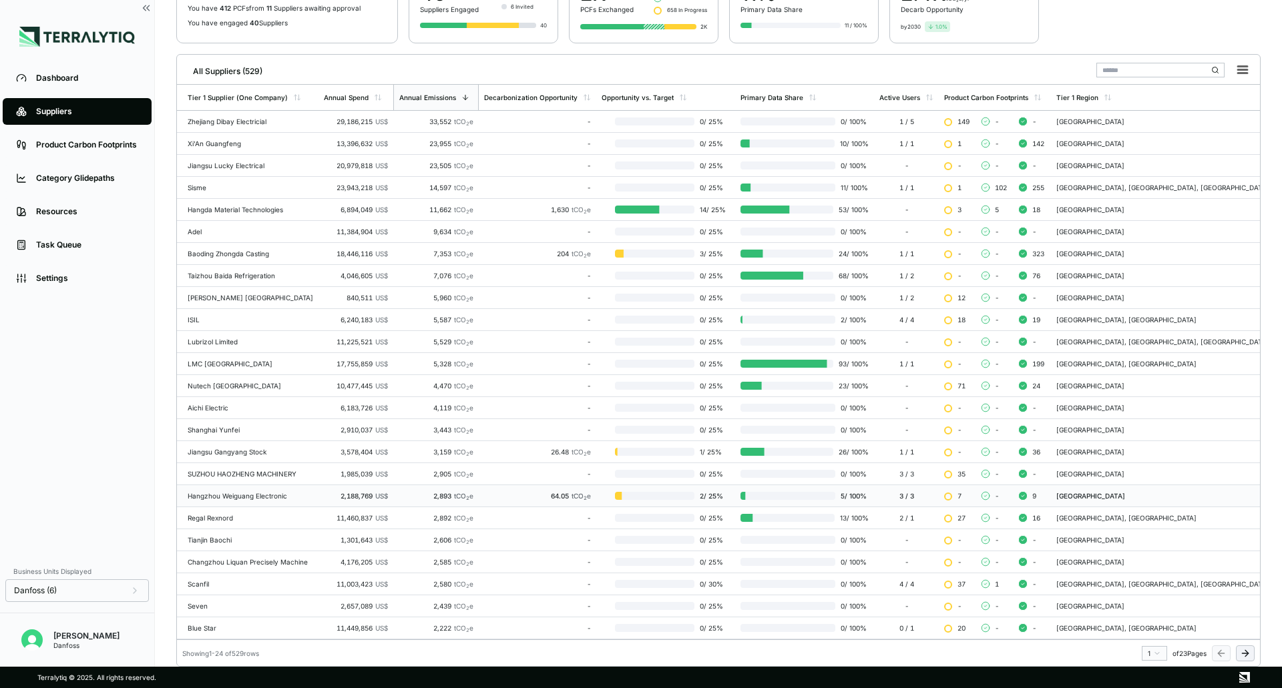
click at [531, 367] on div "64.05 tCO 2 e" at bounding box center [537, 496] width 107 height 8
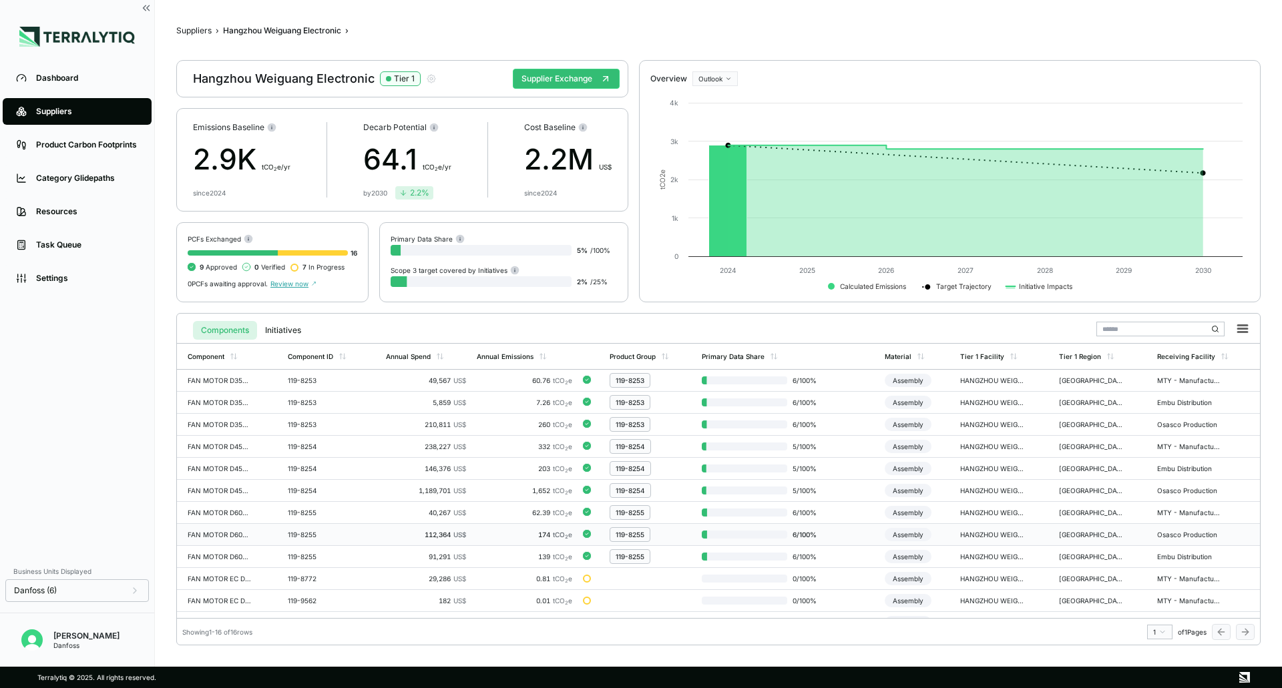
click at [666, 367] on div "119-8255" at bounding box center [650, 534] width 81 height 15
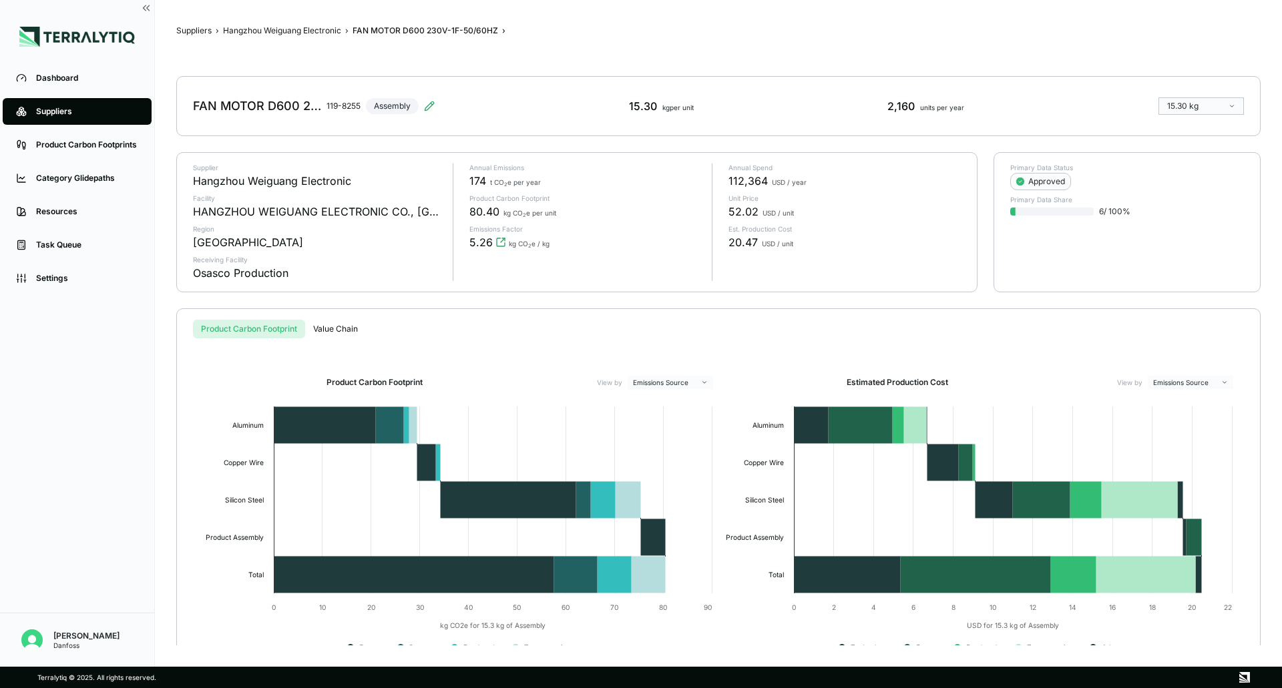
click at [346, 329] on button "Value Chain" at bounding box center [335, 329] width 61 height 19
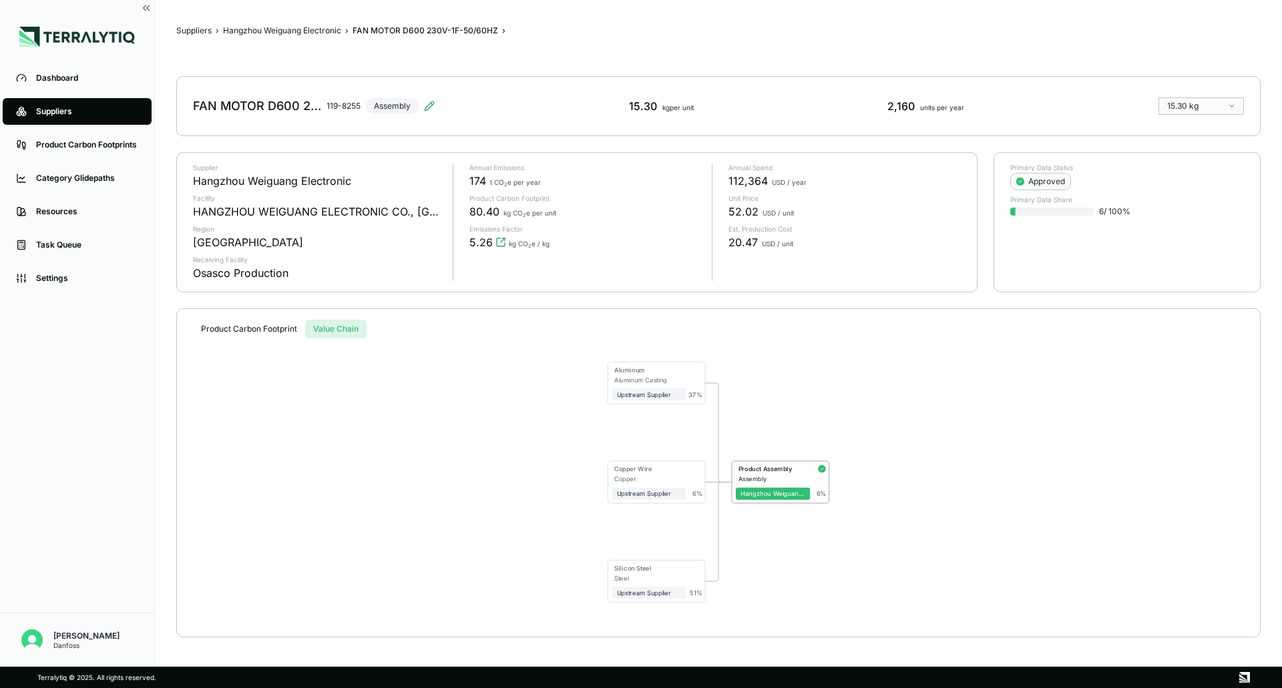
click at [240, 328] on button "Product Carbon Footprint" at bounding box center [249, 329] width 112 height 19
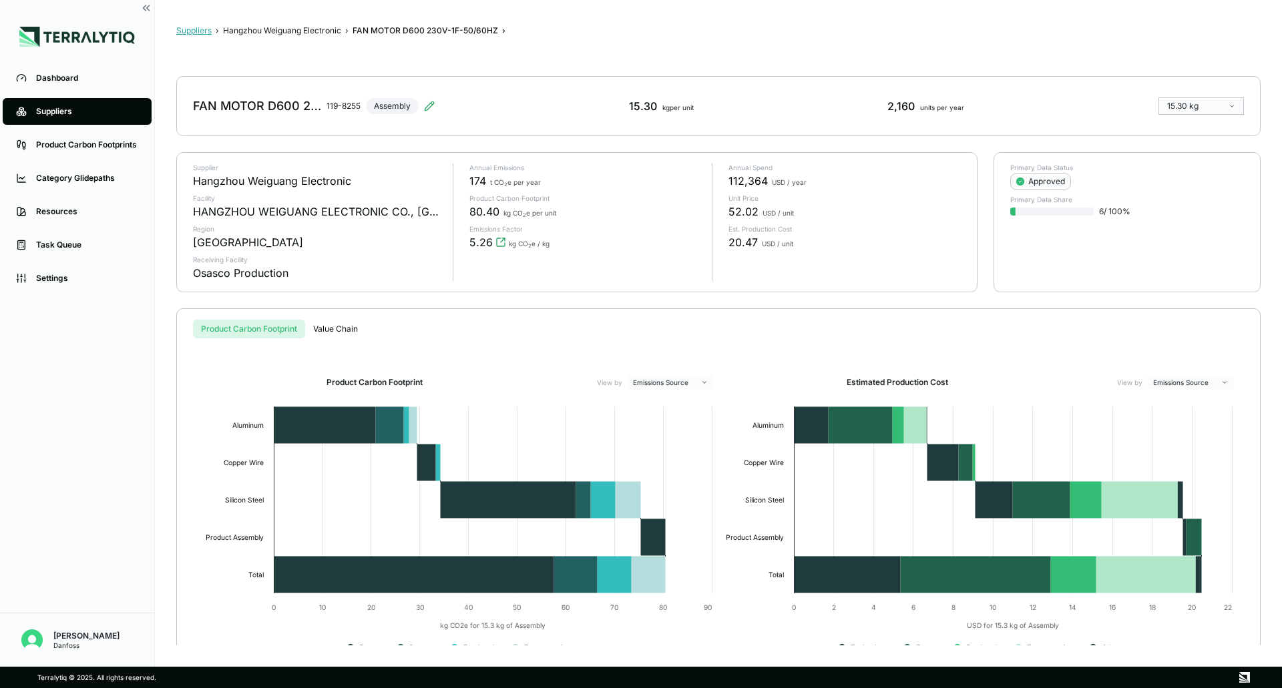
click at [198, 29] on button "Suppliers" at bounding box center [193, 30] width 35 height 11
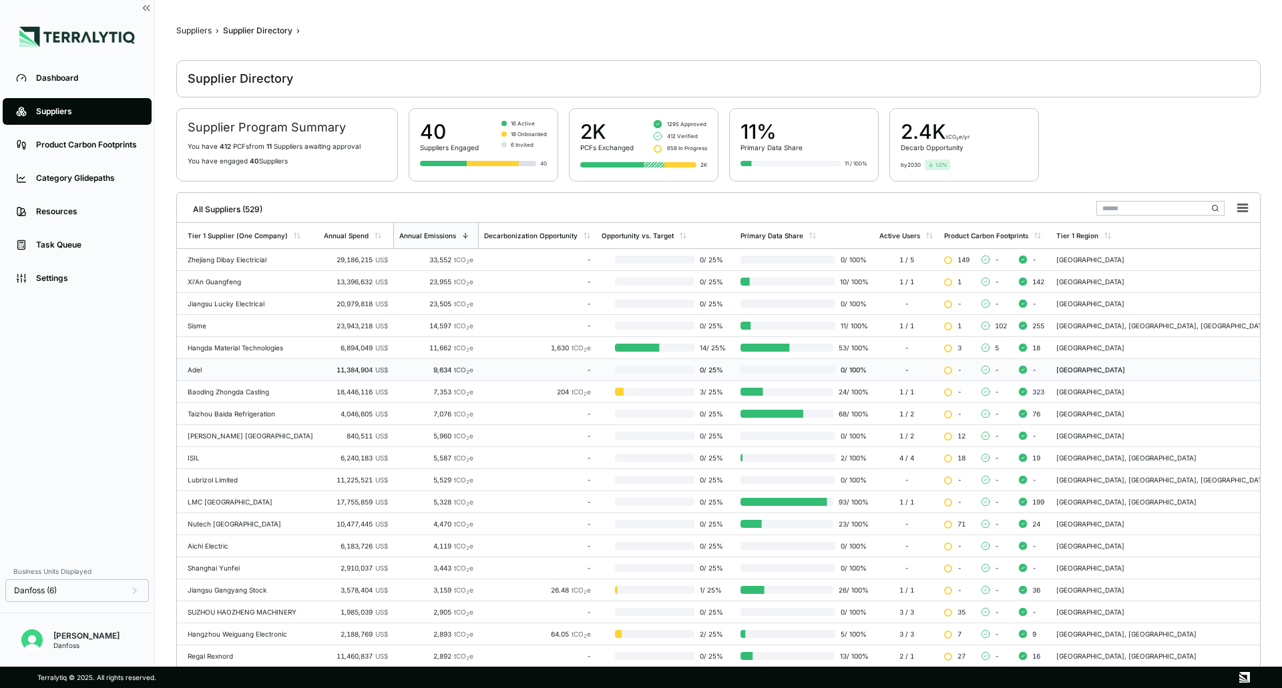
click at [522, 367] on td "-" at bounding box center [538, 370] width 118 height 22
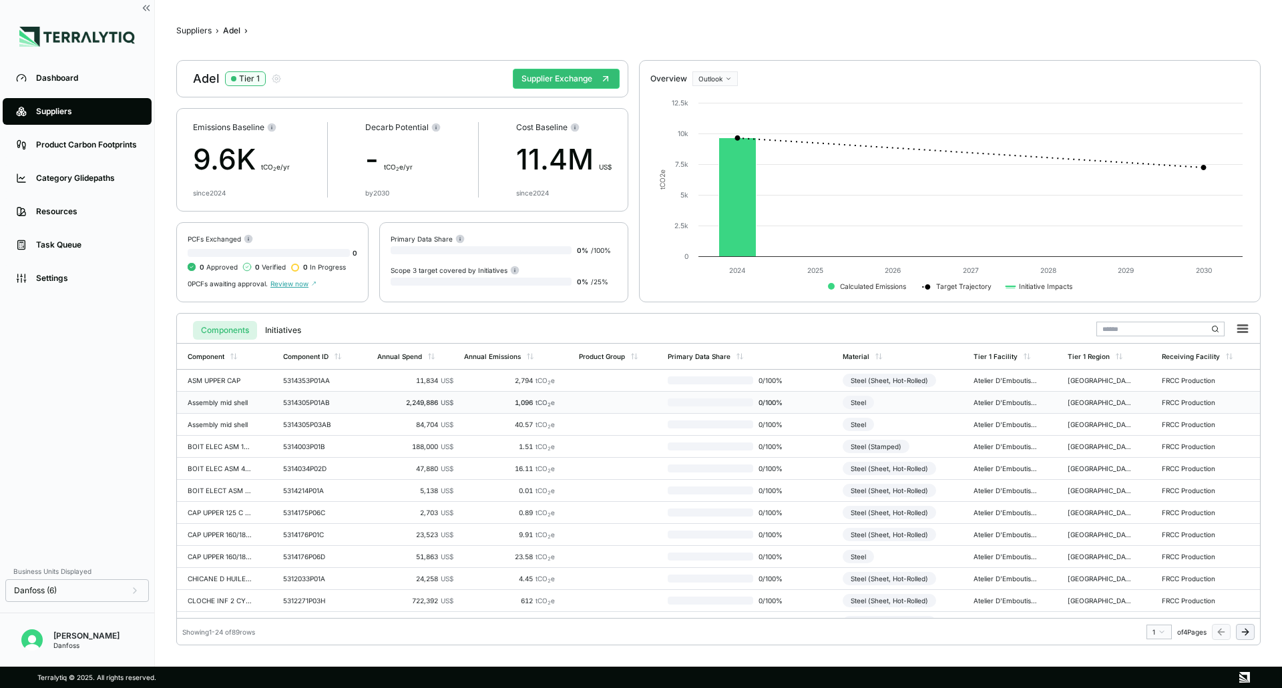
click at [638, 367] on td at bounding box center [618, 403] width 88 height 22
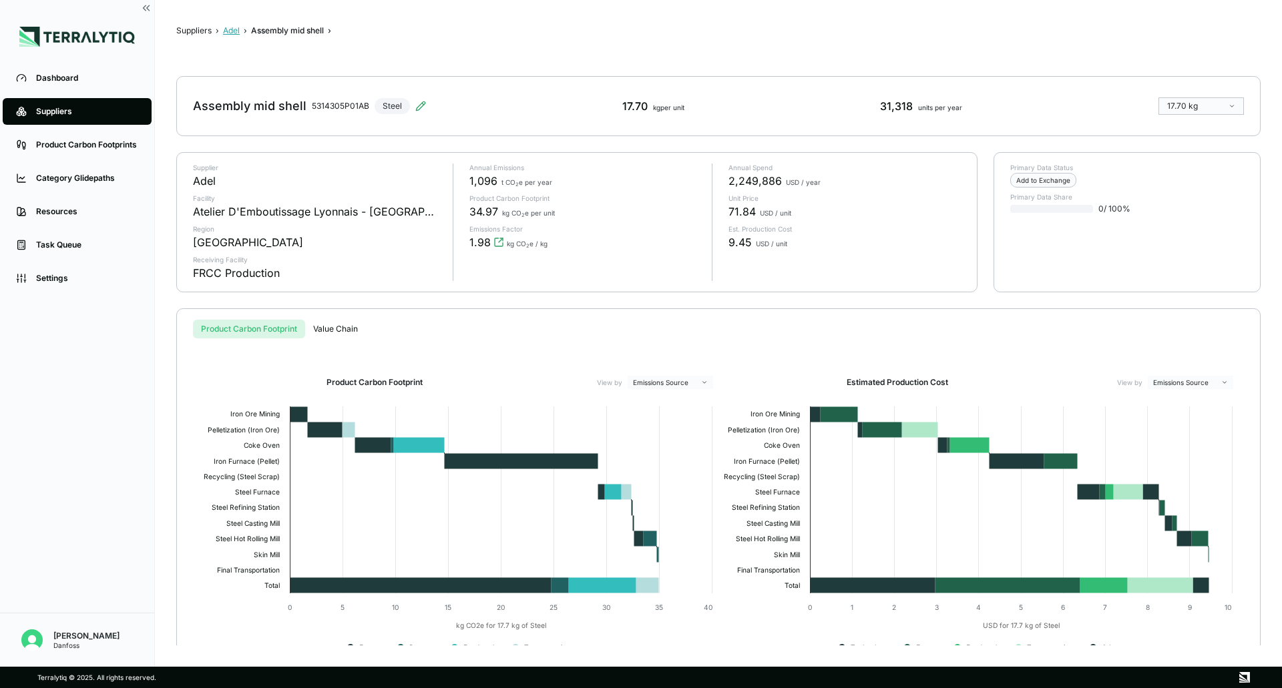
click at [233, 29] on button "Adel" at bounding box center [231, 30] width 17 height 11
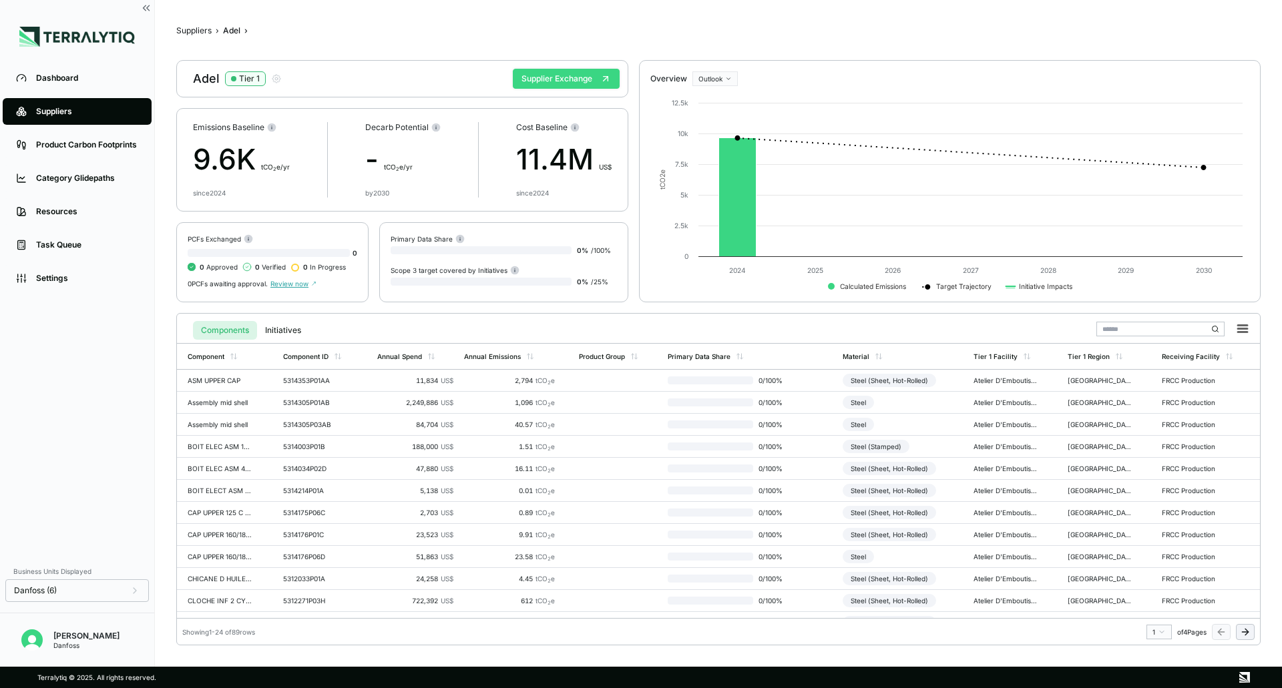
click at [558, 77] on button "Supplier Exchange" at bounding box center [566, 79] width 107 height 20
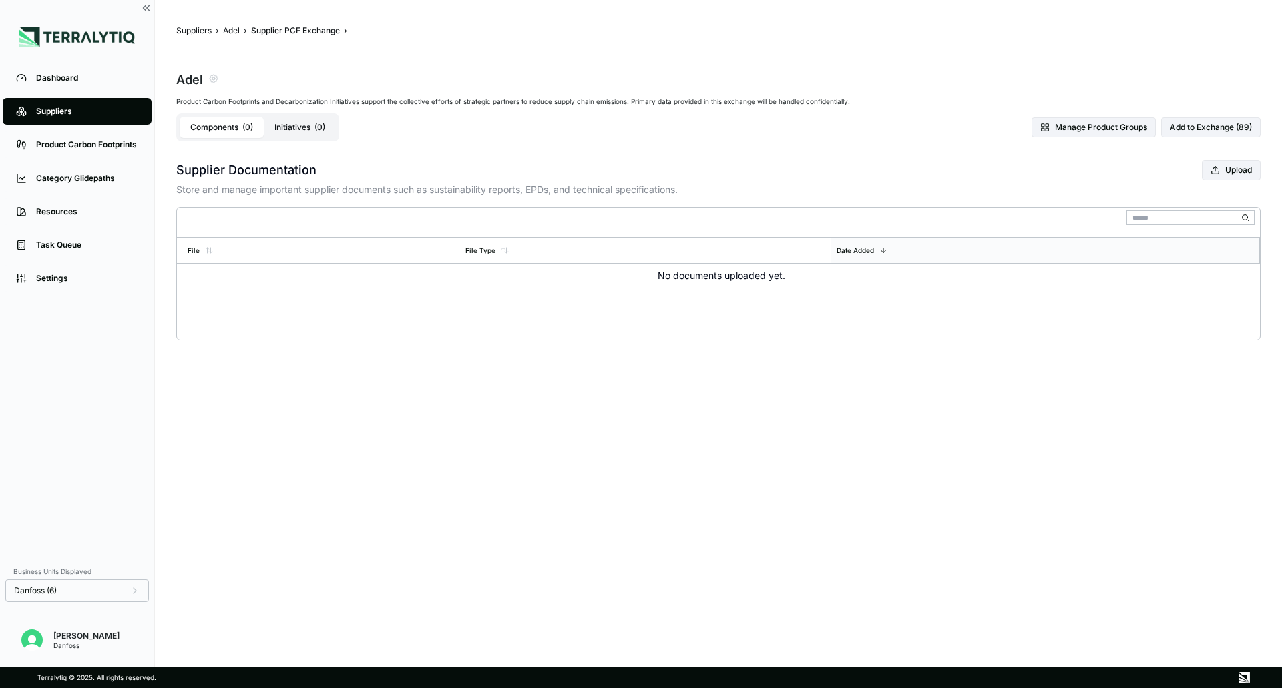
click at [204, 25] on main "Suppliers › Adel › Supplier PCF Exchange › Adel Product Carbon Footprints and D…" at bounding box center [718, 333] width 1127 height 667
click at [205, 29] on button "Suppliers" at bounding box center [193, 30] width 35 height 11
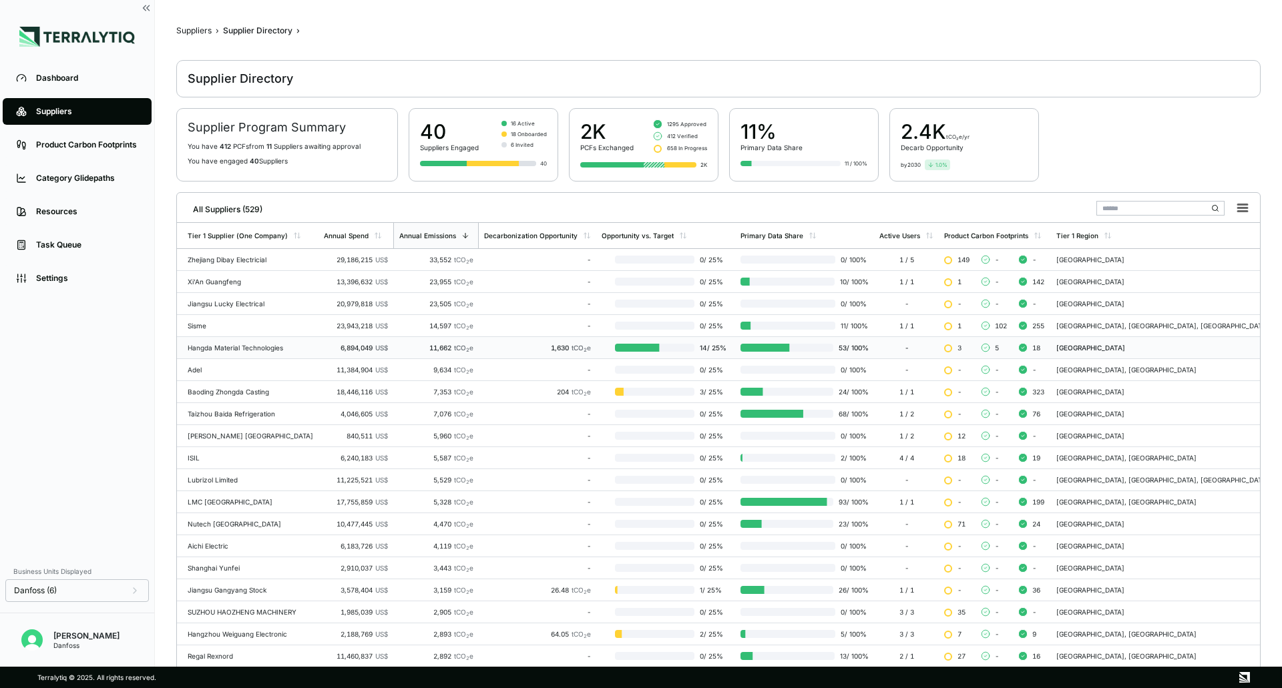
click at [491, 347] on div "1,630 tCO 2 e" at bounding box center [537, 348] width 107 height 8
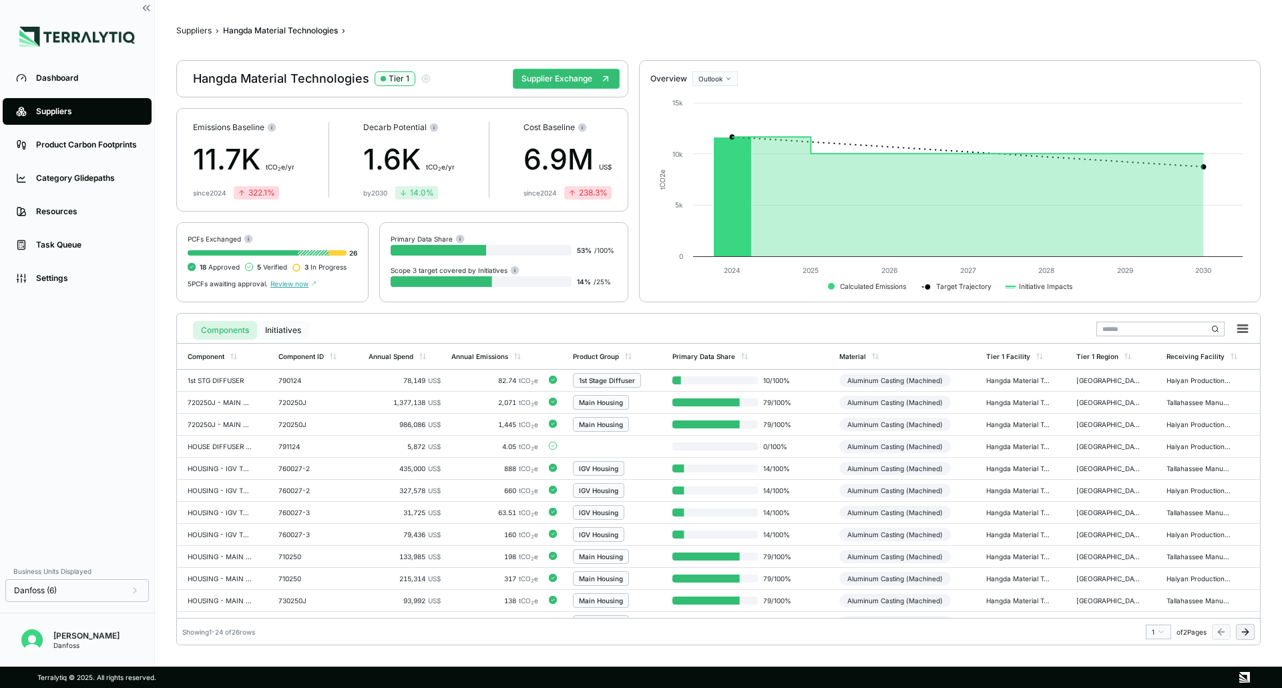
click at [278, 330] on button "Initiatives" at bounding box center [283, 330] width 52 height 19
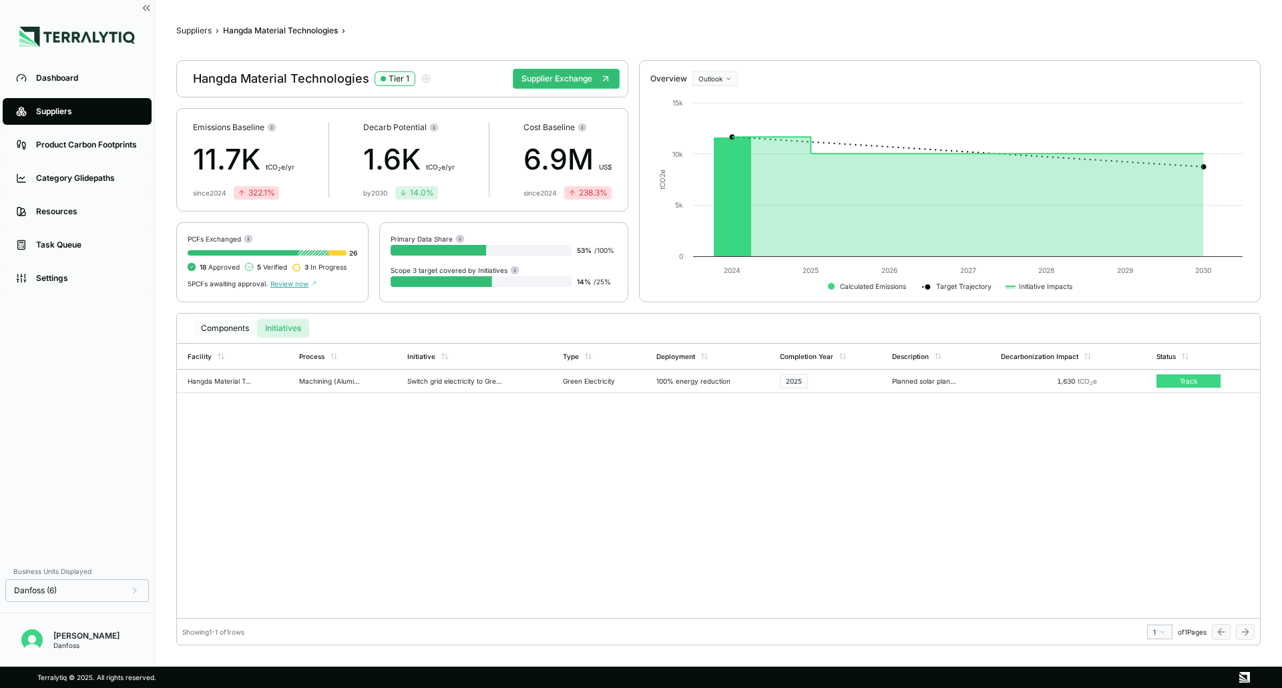
click at [223, 329] on button "Components" at bounding box center [225, 328] width 64 height 19
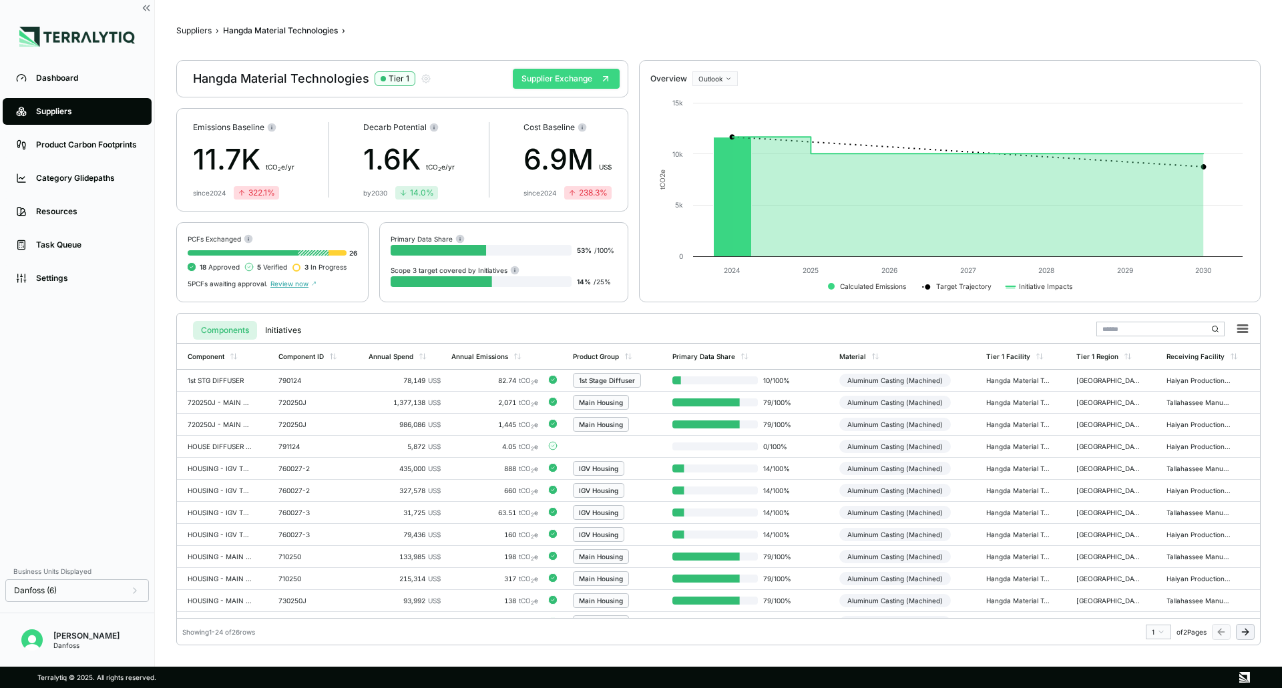
click at [551, 80] on button "Supplier Exchange" at bounding box center [566, 79] width 107 height 20
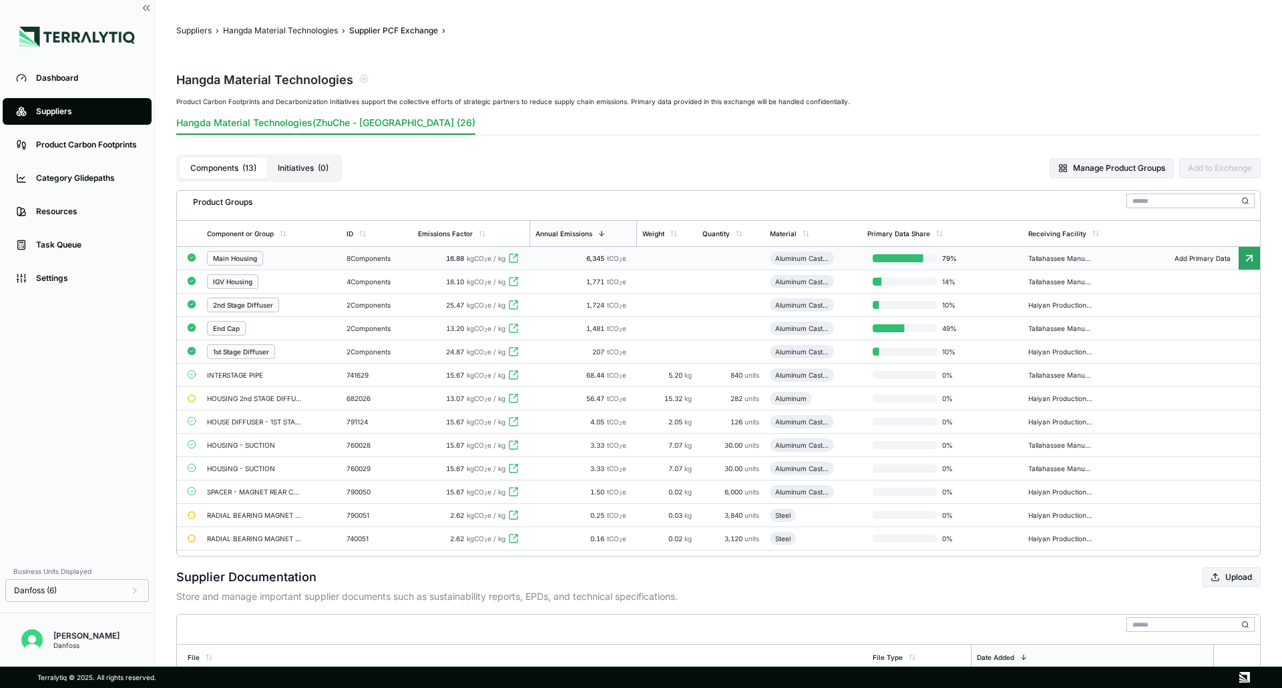
click at [703, 259] on td at bounding box center [730, 258] width 67 height 23
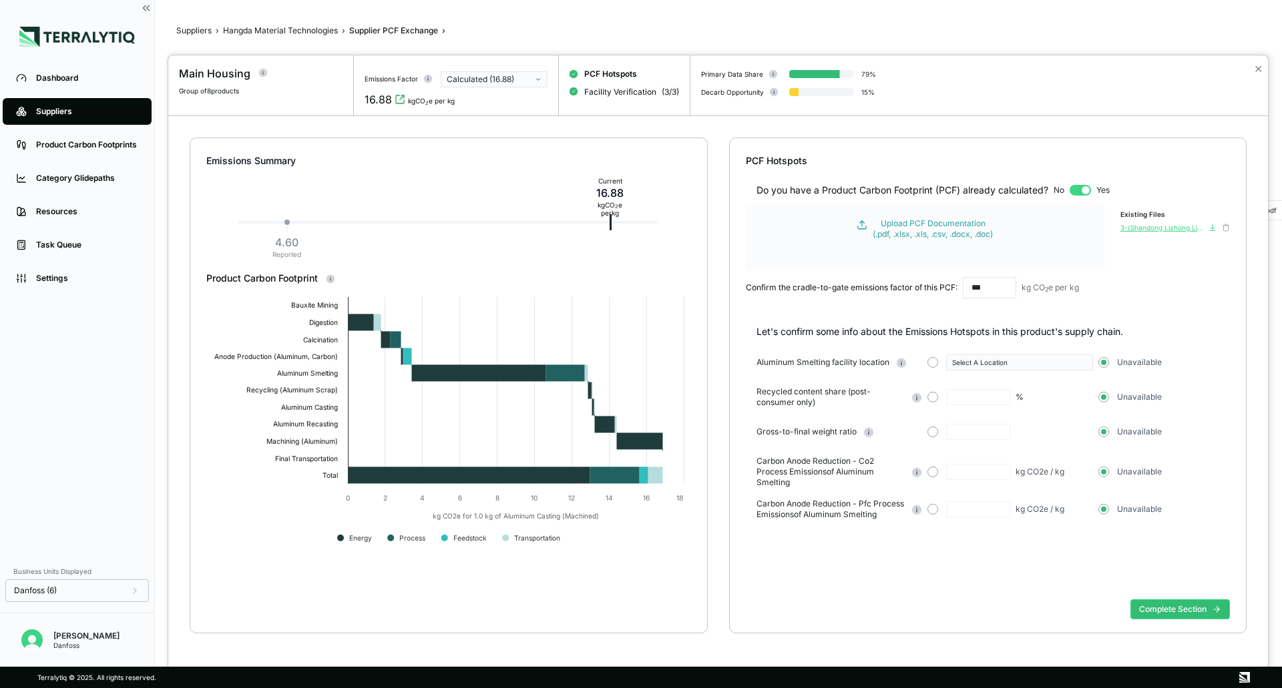
click at [854, 230] on div "3-(Shandong Lizhong Light Alloy Auto Material Co,ltd)Certificate-ISO14067 2018.…" at bounding box center [1162, 228] width 85 height 8
click at [525, 130] on div "Emissions Summary Current 16.88 kg CO 2 e per kg 4.60 Reported Product Carbon F…" at bounding box center [718, 401] width 1100 height 571
click at [477, 76] on div "Calculated (16.88)" at bounding box center [489, 79] width 85 height 11
click at [320, 28] on div at bounding box center [641, 344] width 1282 height 688
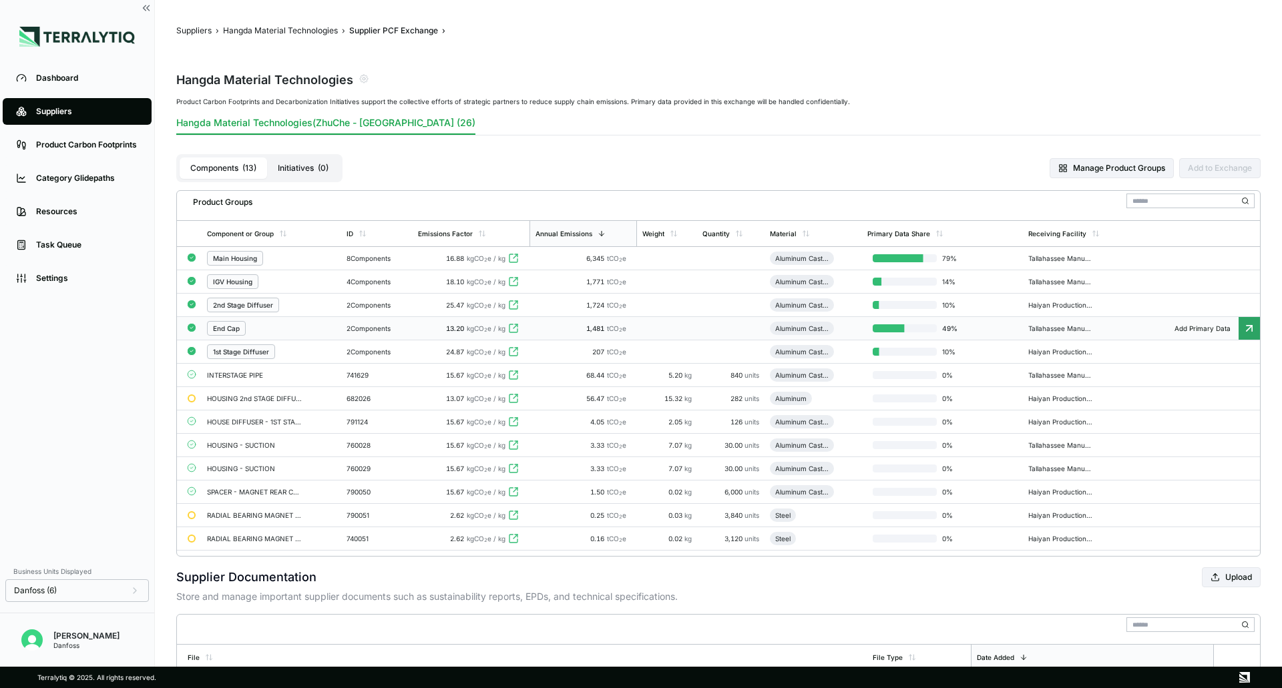
click at [559, 324] on div "1,481 tCO 2 e" at bounding box center [583, 328] width 97 height 8
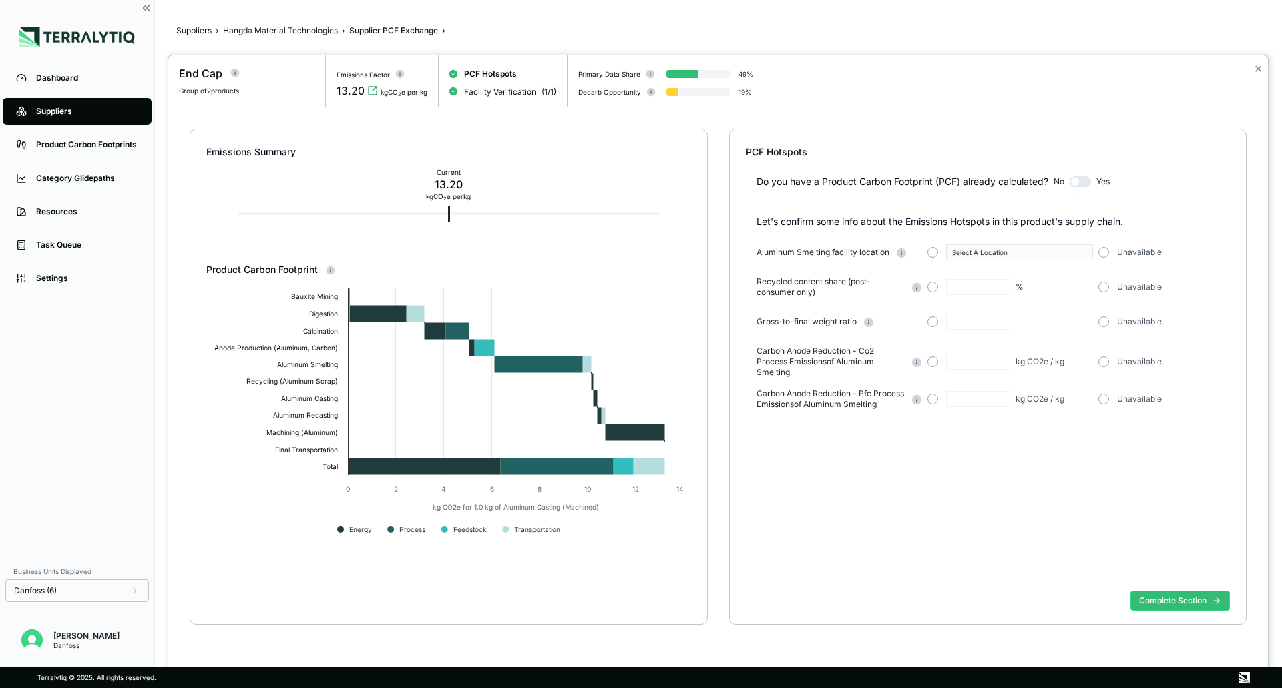
click at [288, 31] on div at bounding box center [641, 344] width 1282 height 688
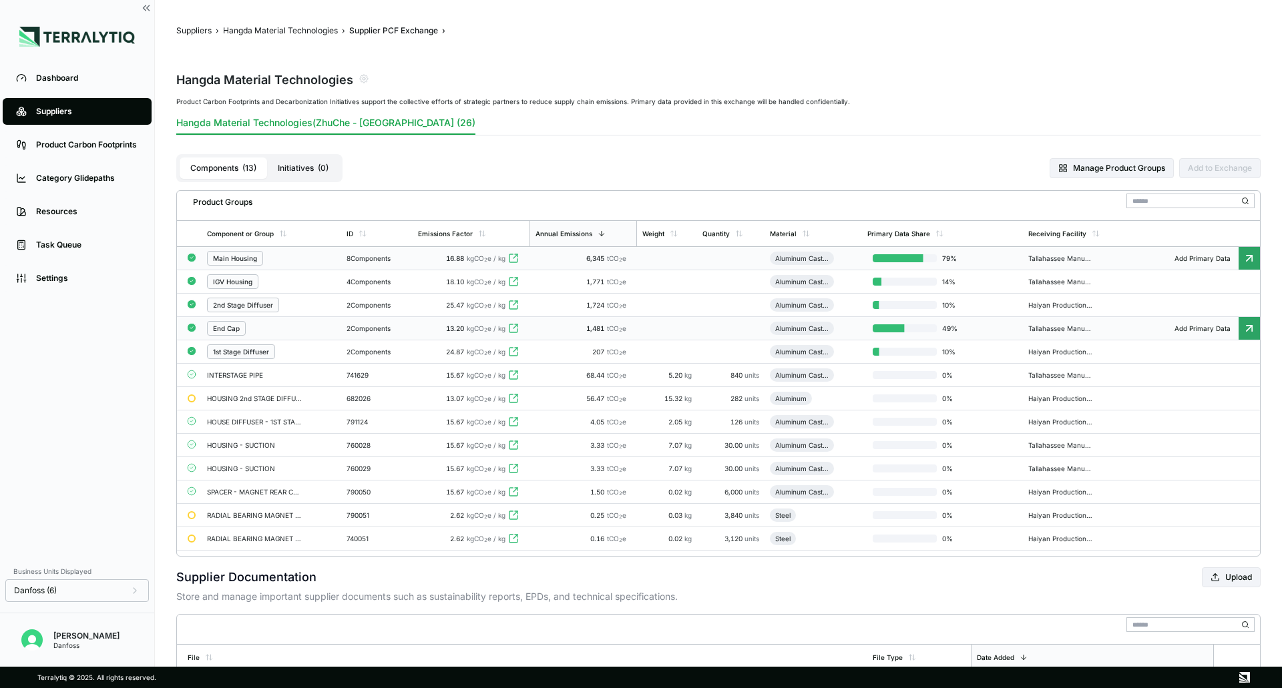
click at [546, 260] on div "6,345 tCO 2 e" at bounding box center [583, 258] width 97 height 8
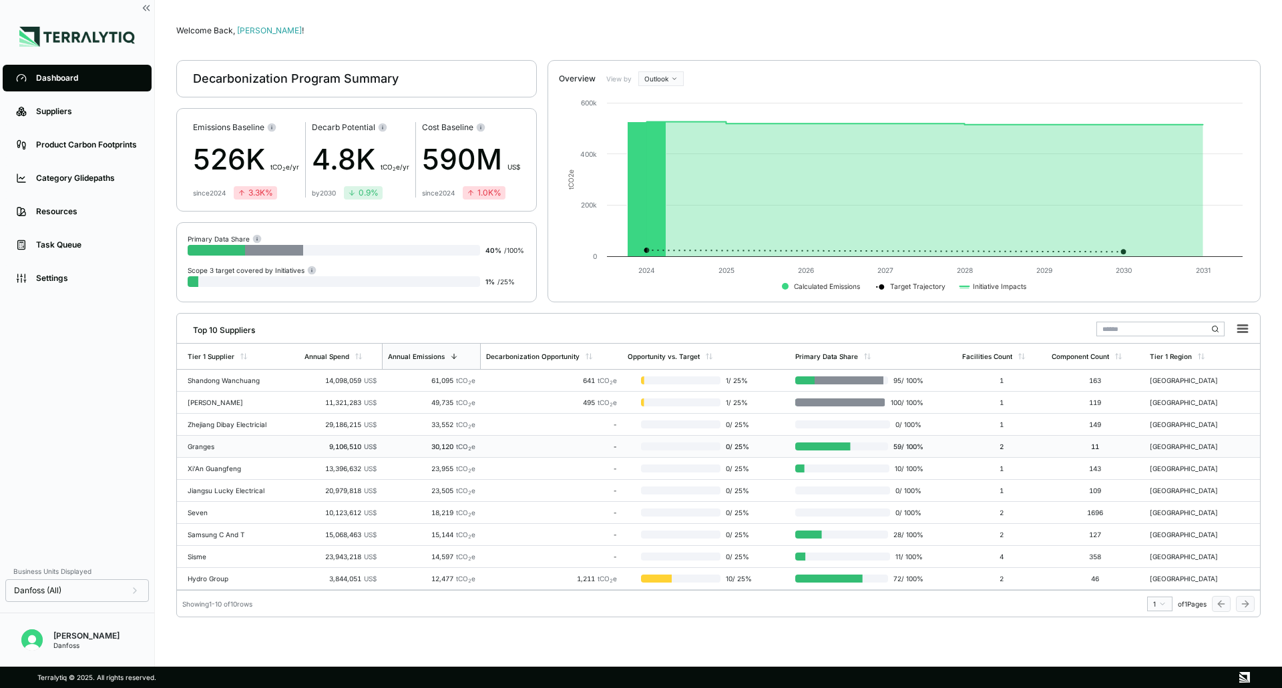
click at [509, 451] on td "-" at bounding box center [552, 447] width 142 height 22
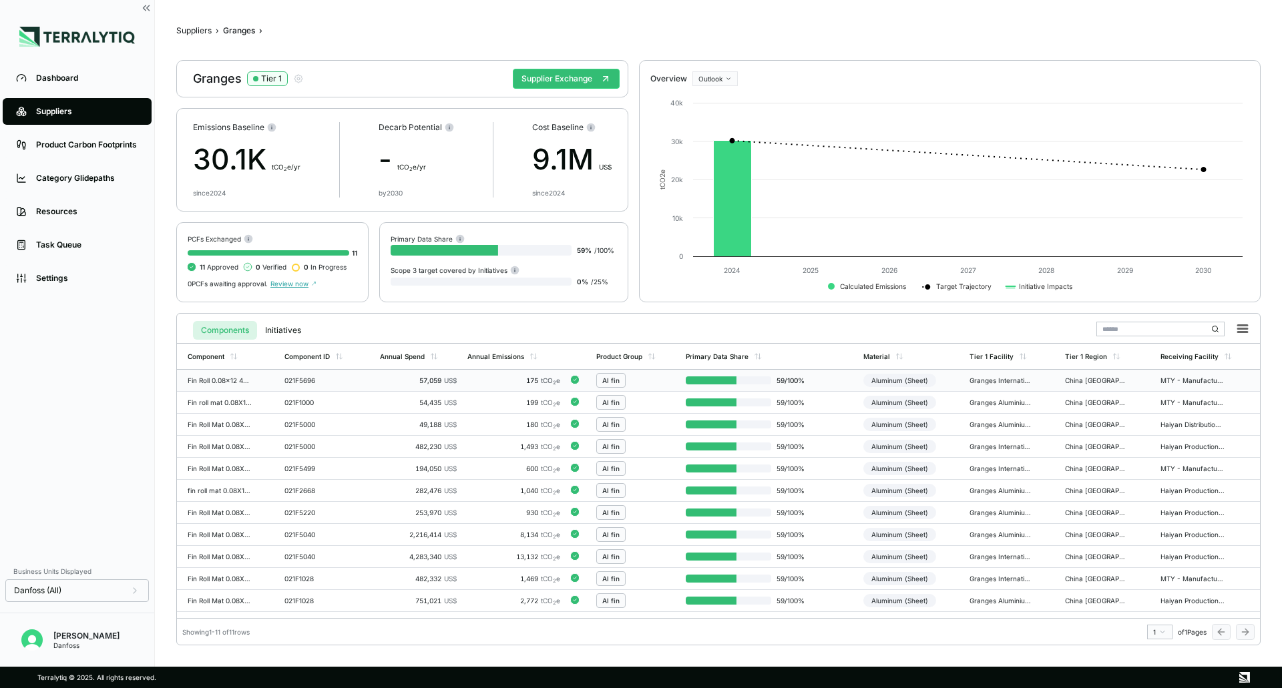
click at [649, 387] on div "Al fin" at bounding box center [635, 380] width 79 height 15
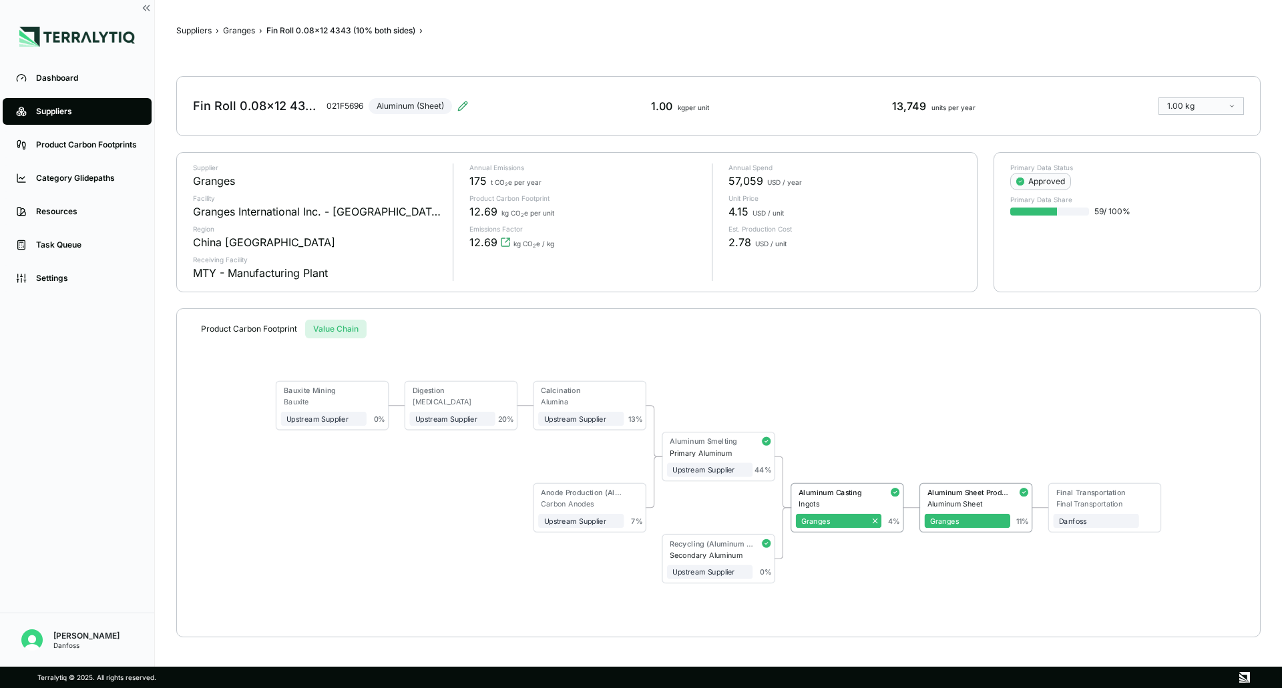
click at [346, 328] on button "Value Chain" at bounding box center [335, 329] width 61 height 19
click at [259, 326] on button "Product Carbon Footprint" at bounding box center [249, 329] width 112 height 19
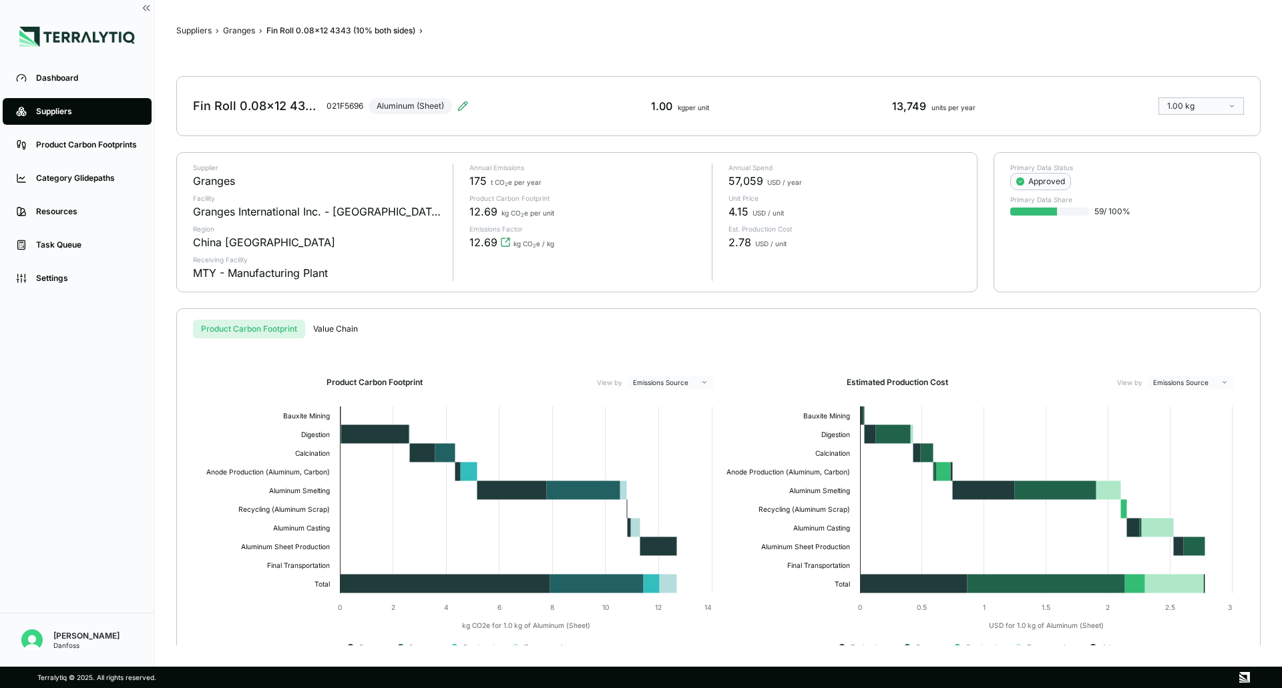
click at [246, 24] on div "Suppliers › Granges › Fin Roll 0.08x12 4343 (10% both sides) › Fin Roll 0.08x12…" at bounding box center [718, 333] width 1084 height 624
click at [246, 29] on button "Granges" at bounding box center [239, 30] width 32 height 11
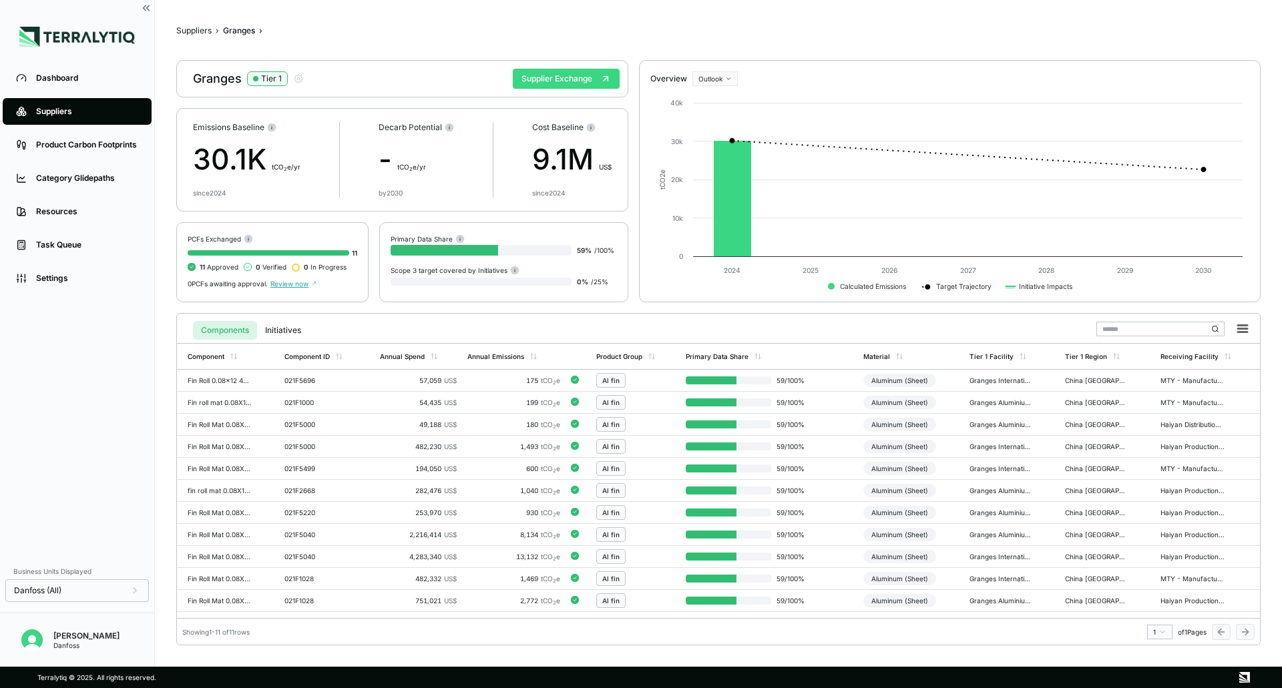
click at [539, 79] on button "Supplier Exchange" at bounding box center [566, 79] width 107 height 20
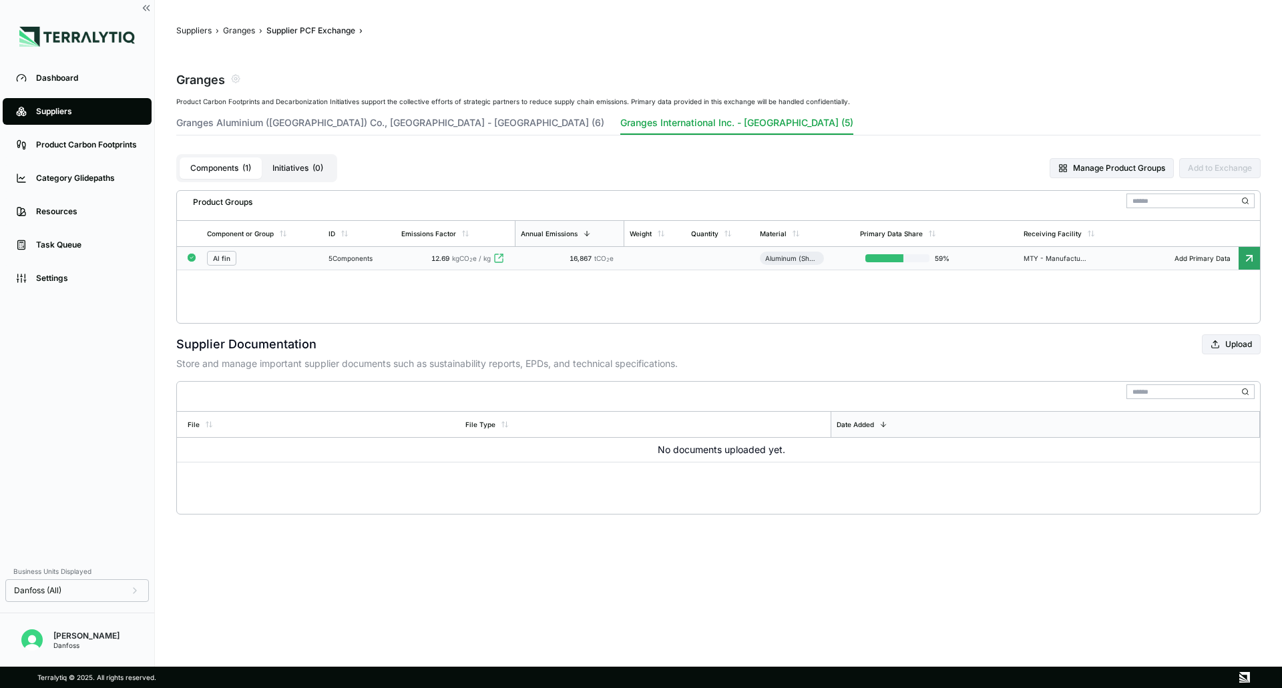
click at [662, 260] on td at bounding box center [654, 258] width 61 height 23
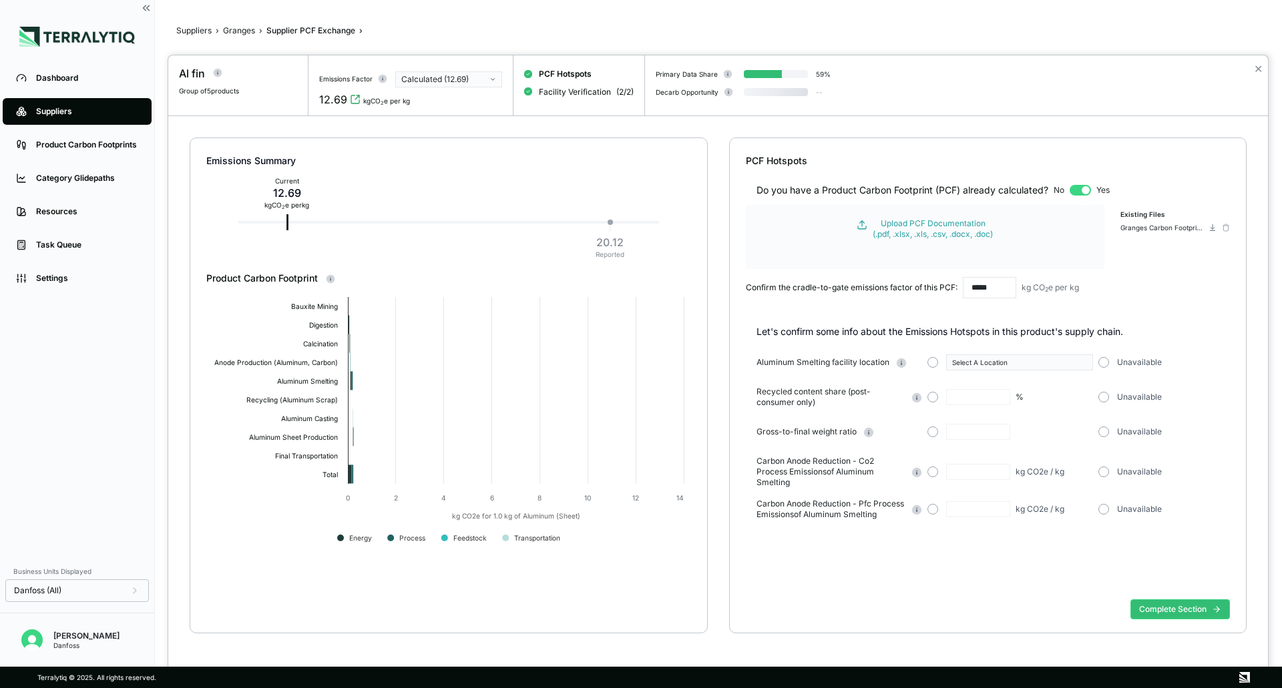
type input "***"
type input "****"
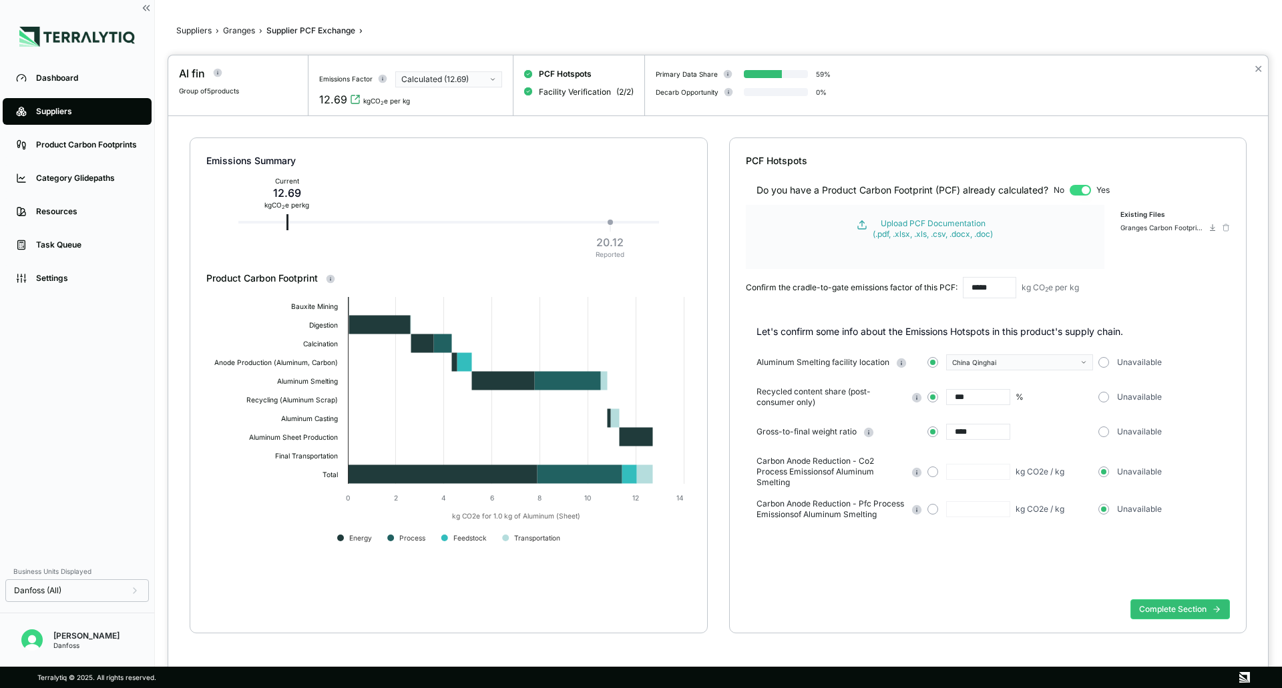
click at [45, 109] on div at bounding box center [641, 344] width 1282 height 688
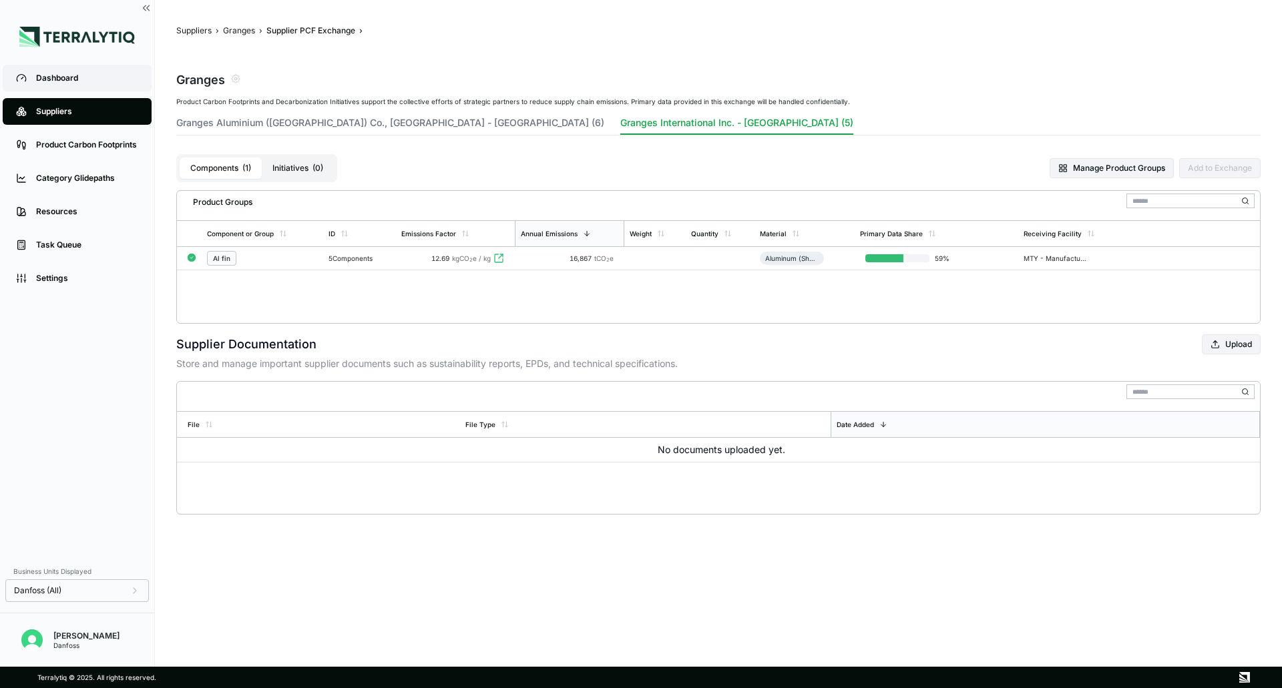
click at [42, 78] on div "Dashboard" at bounding box center [87, 78] width 102 height 11
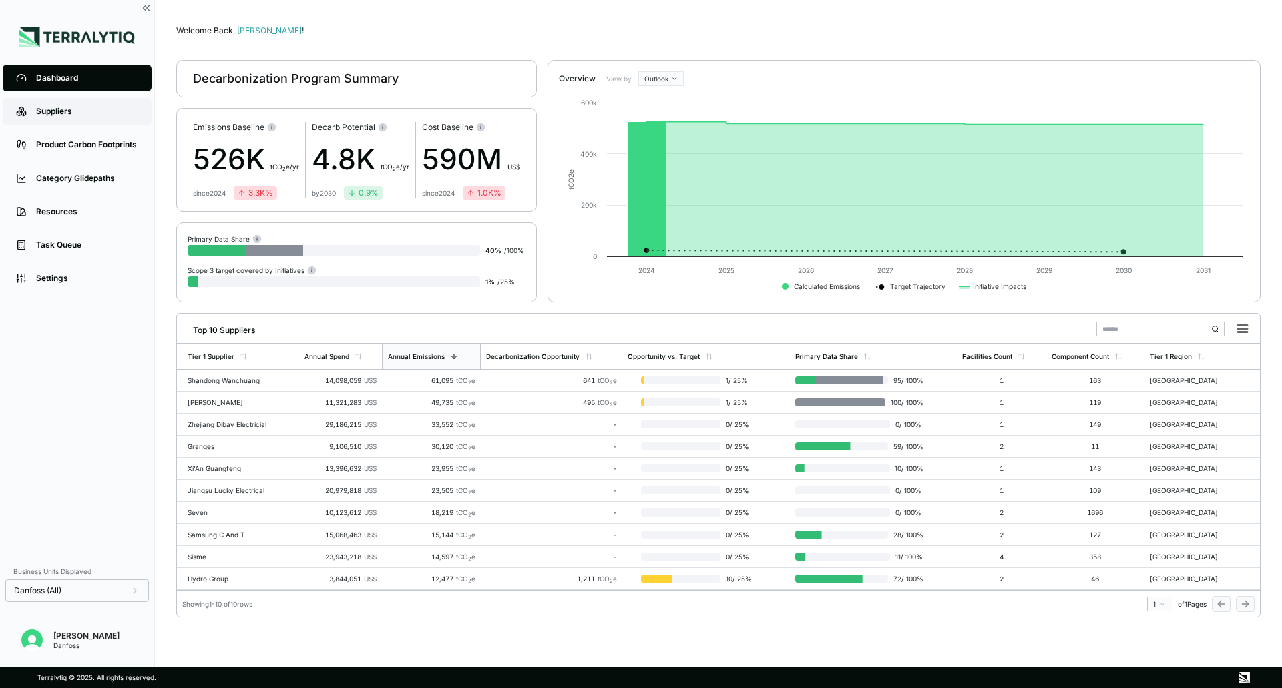
click at [63, 117] on div "Suppliers" at bounding box center [87, 111] width 102 height 11
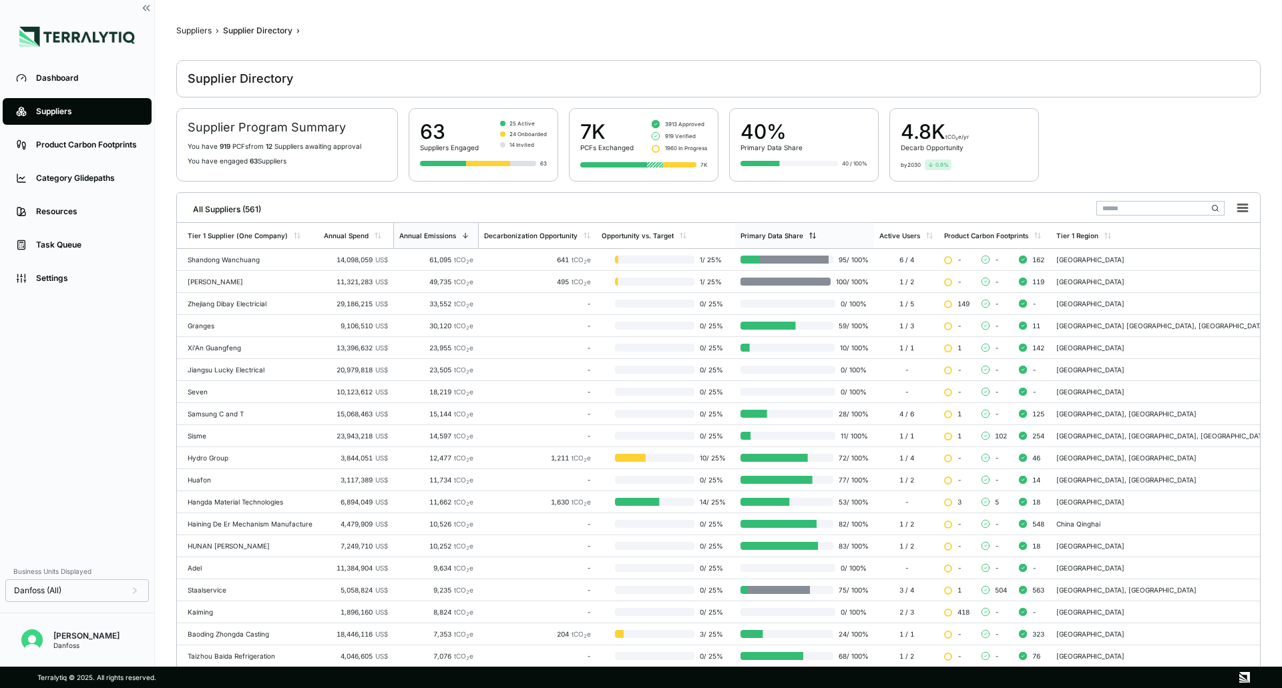
click at [782, 230] on div "Primary Data Share" at bounding box center [804, 235] width 139 height 25
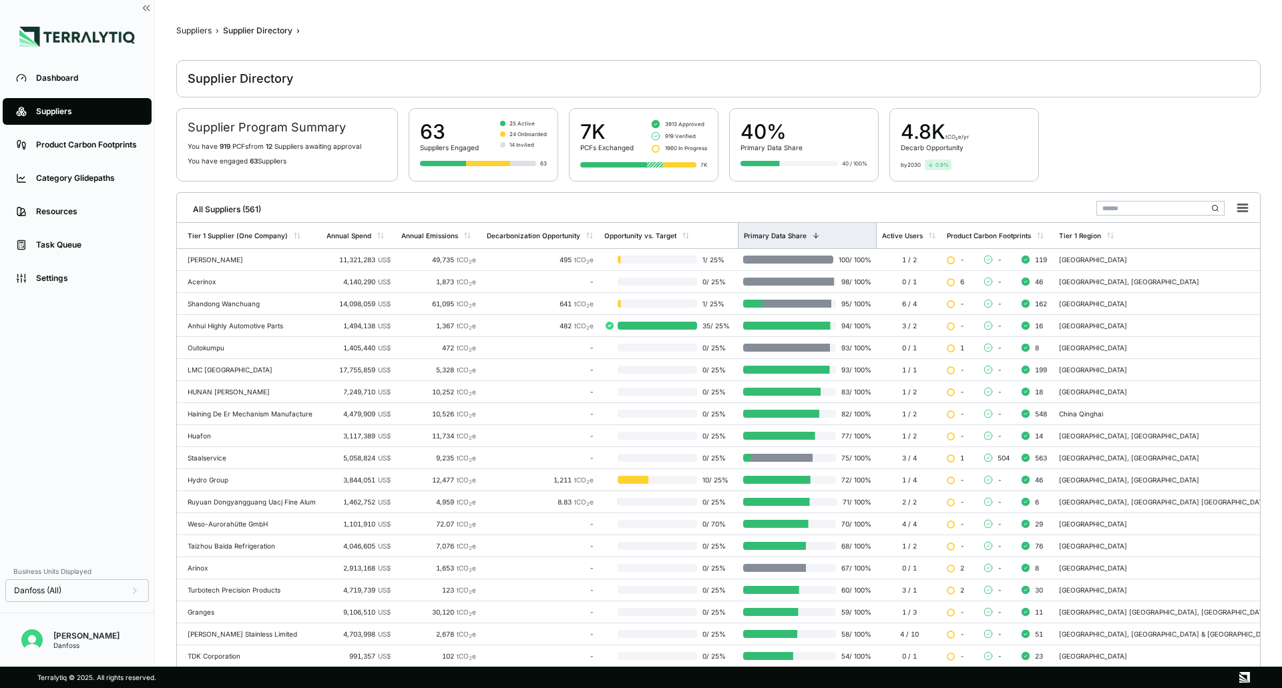
click at [807, 238] on div "Primary Data Share" at bounding box center [775, 236] width 63 height 8
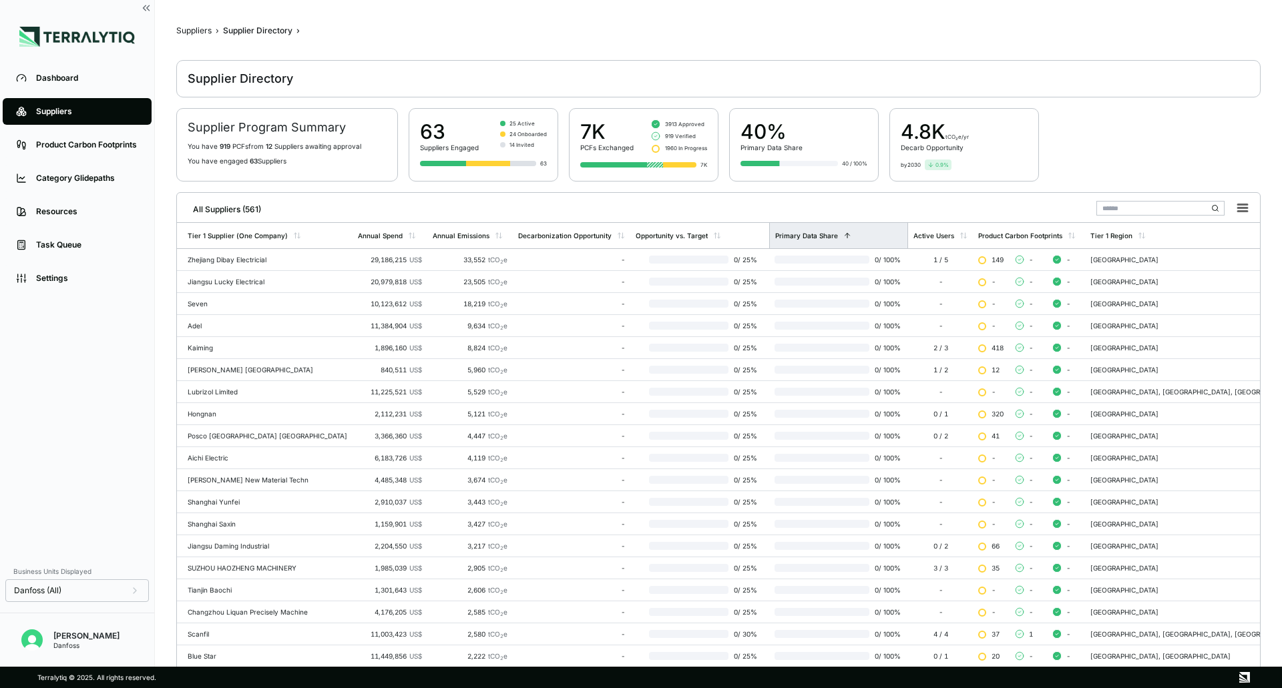
click at [806, 234] on div "Primary Data Share" at bounding box center [806, 236] width 63 height 8
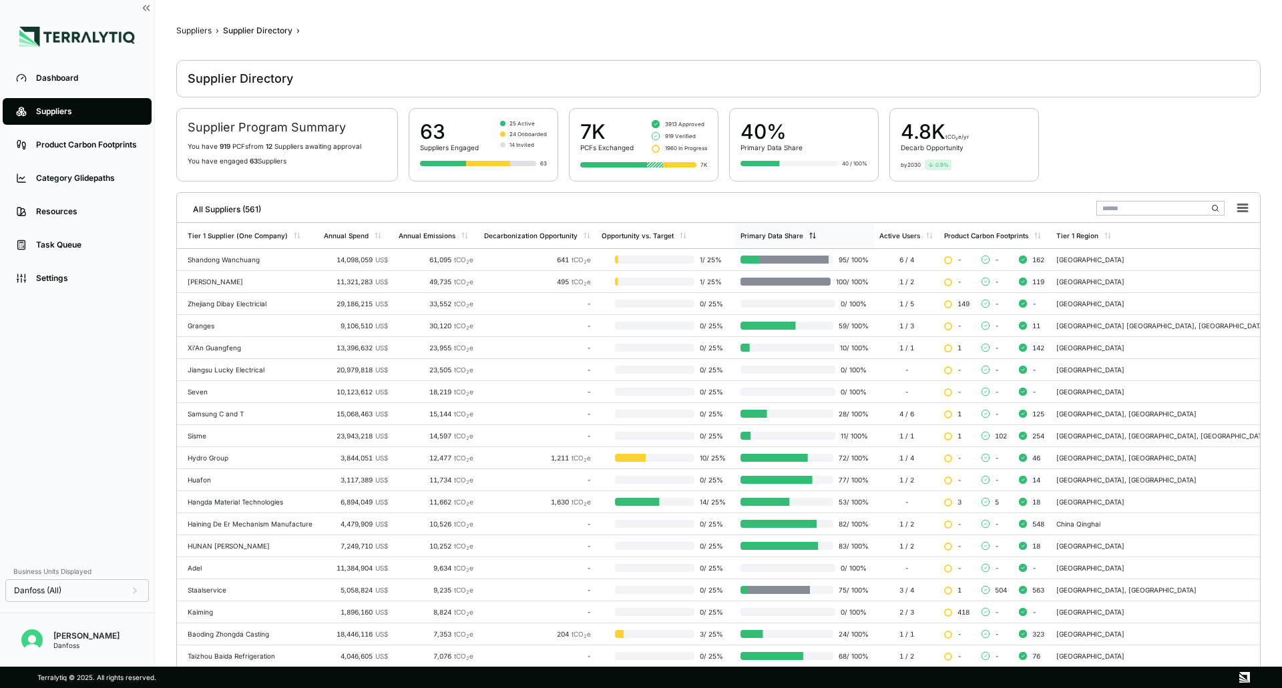
click at [786, 237] on div "Primary Data Share" at bounding box center [771, 236] width 63 height 8
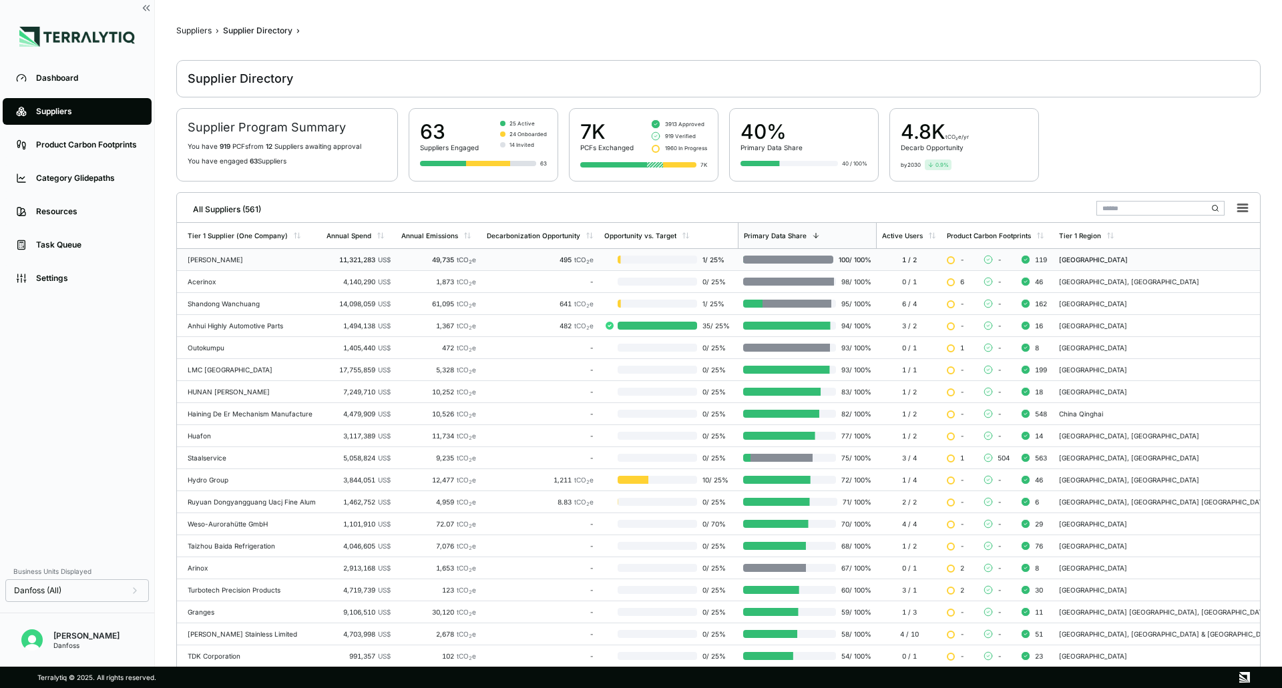
click at [542, 257] on div "495 tCO 2 e" at bounding box center [540, 260] width 107 height 8
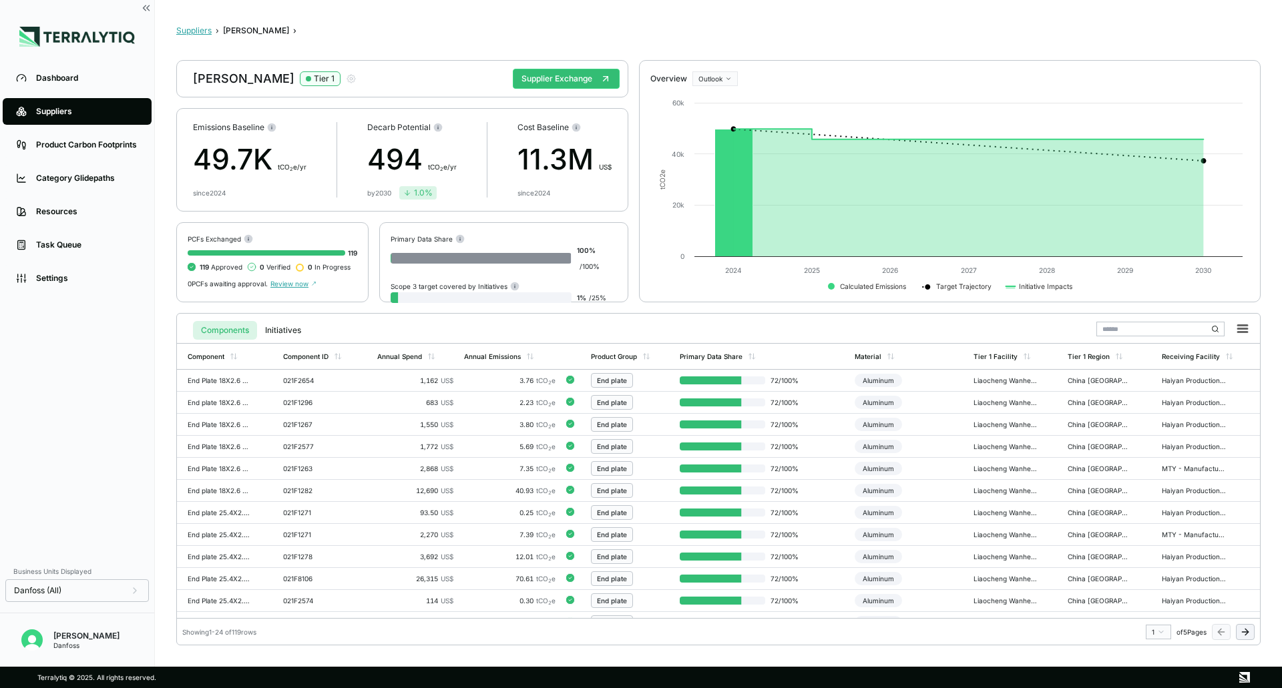
click at [199, 33] on button "Suppliers" at bounding box center [193, 30] width 35 height 11
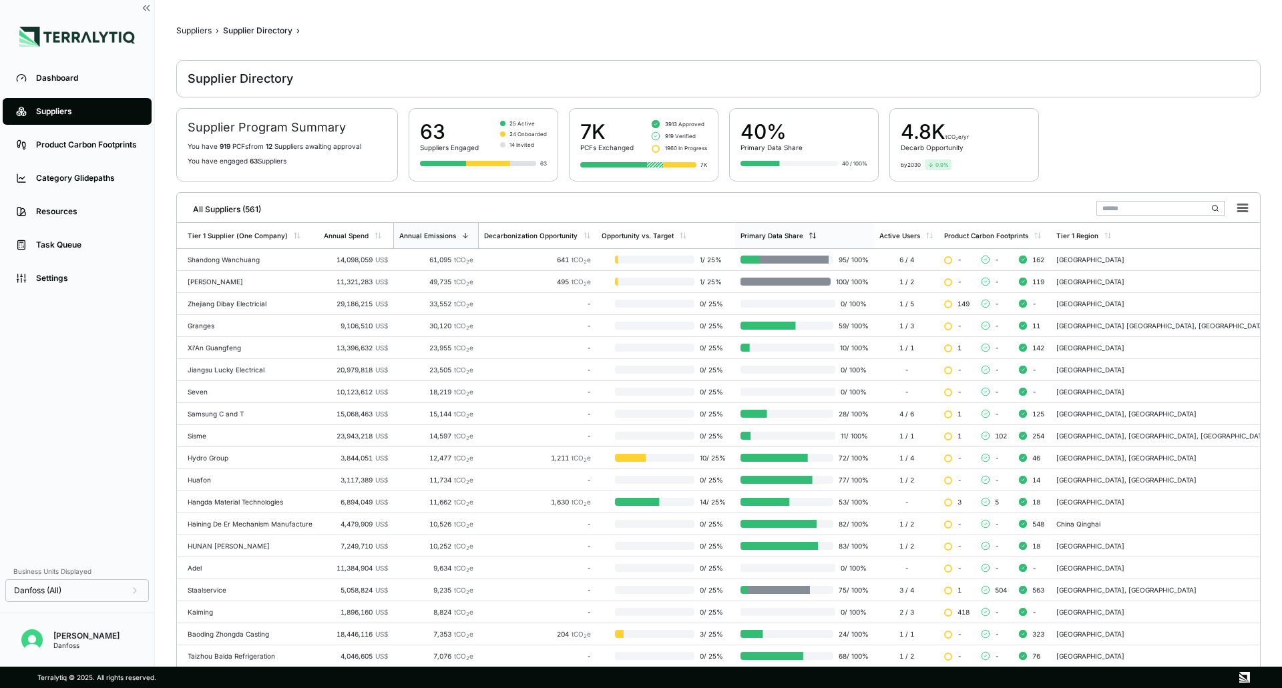
click at [797, 235] on div "Primary Data Share" at bounding box center [771, 236] width 63 height 8
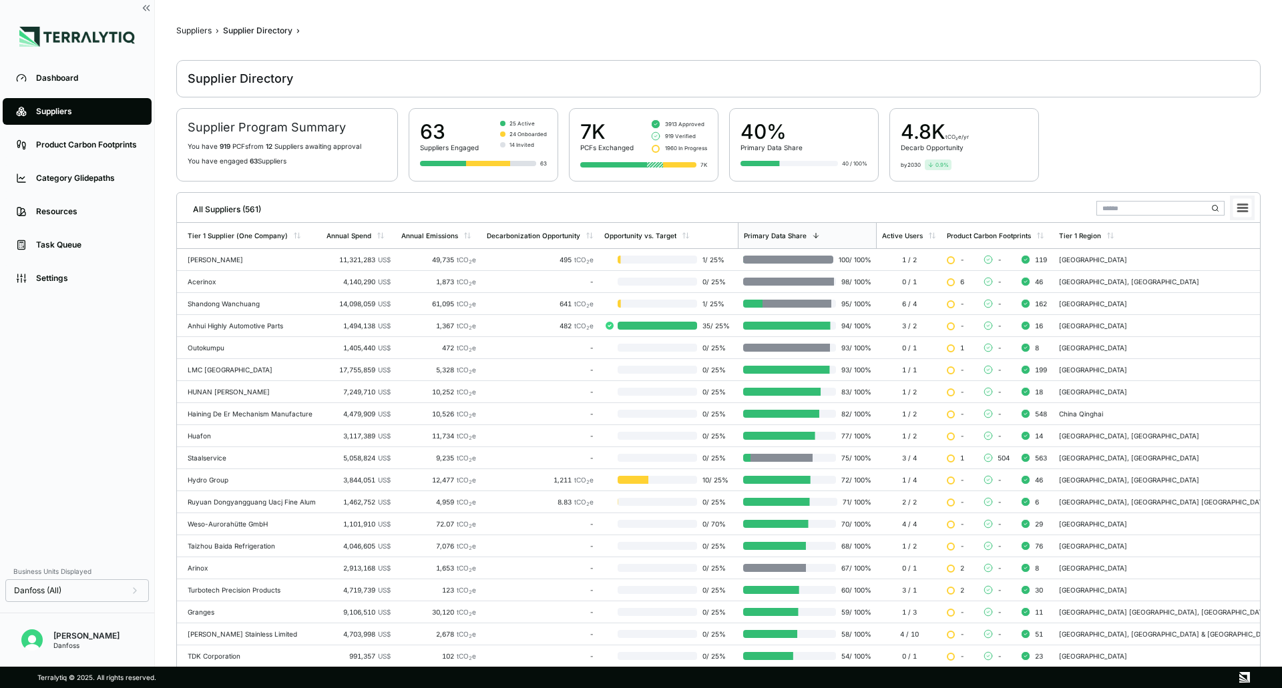
click at [1246, 205] on icon at bounding box center [1242, 208] width 9 height 7
click at [1245, 172] on div "Supplier Program Summary You have 919 PCF s from 12 Supplier s awaiting approva…" at bounding box center [718, 144] width 1084 height 73
